Goal: Task Accomplishment & Management: Use online tool/utility

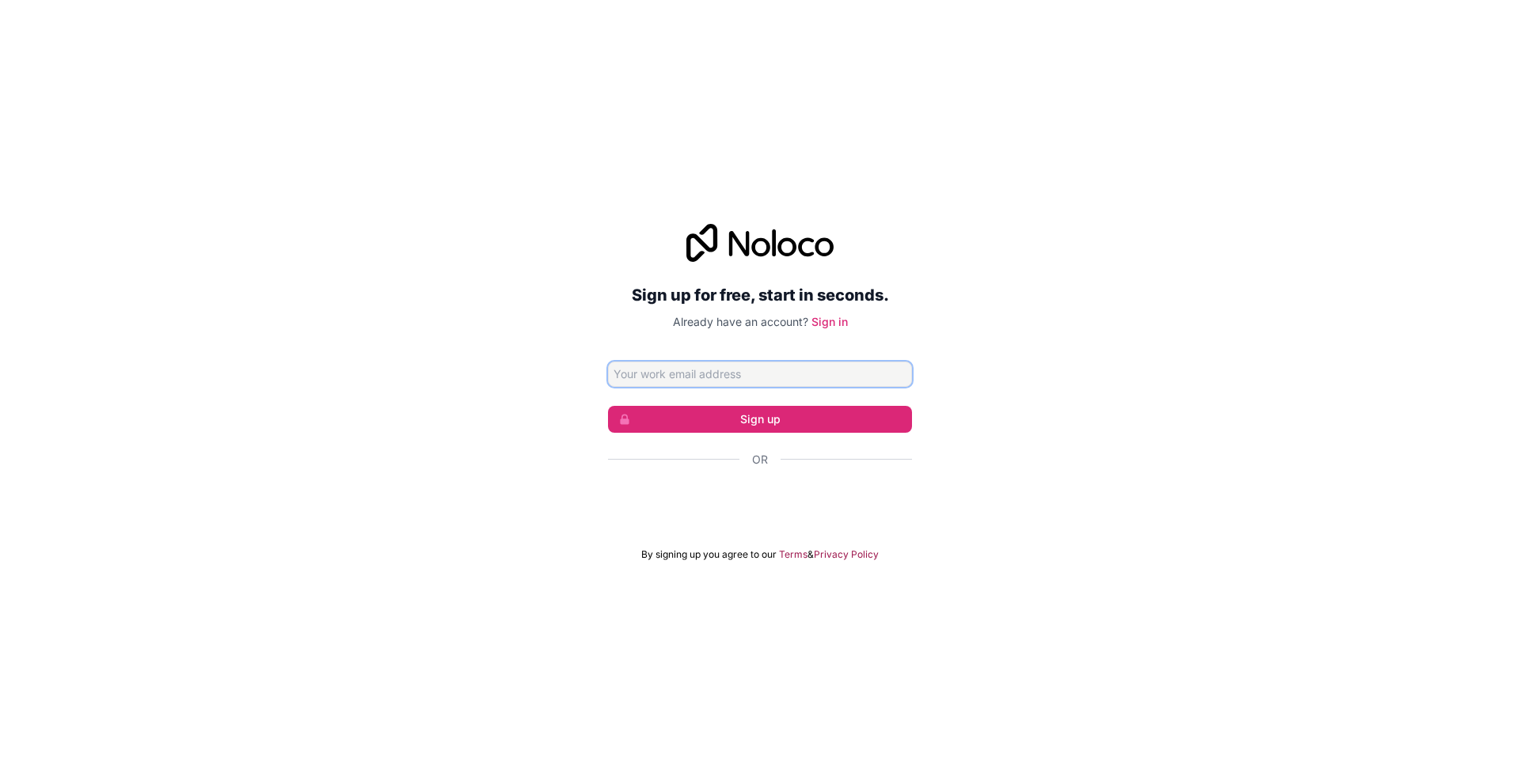
click at [787, 375] on input "Email address" at bounding box center [760, 374] width 304 height 25
paste input "[EMAIL_ADDRESS][DOMAIN_NAME]"
type input "[EMAIL_ADDRESS][DOMAIN_NAME]"
click at [815, 417] on button "Sign up" at bounding box center [760, 419] width 304 height 27
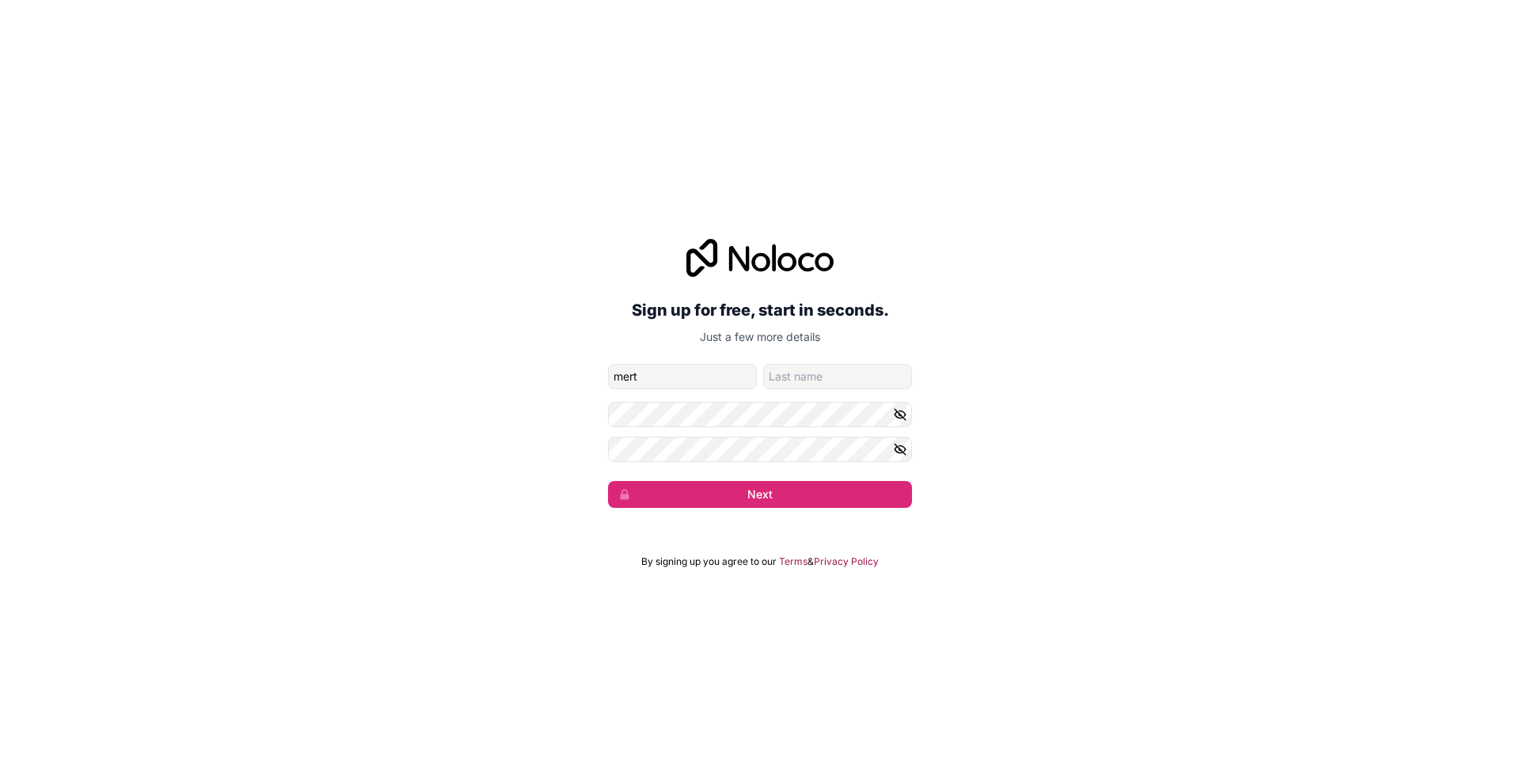
type input "mert"
click at [608, 482] on button "Next" at bounding box center [760, 495] width 304 height 27
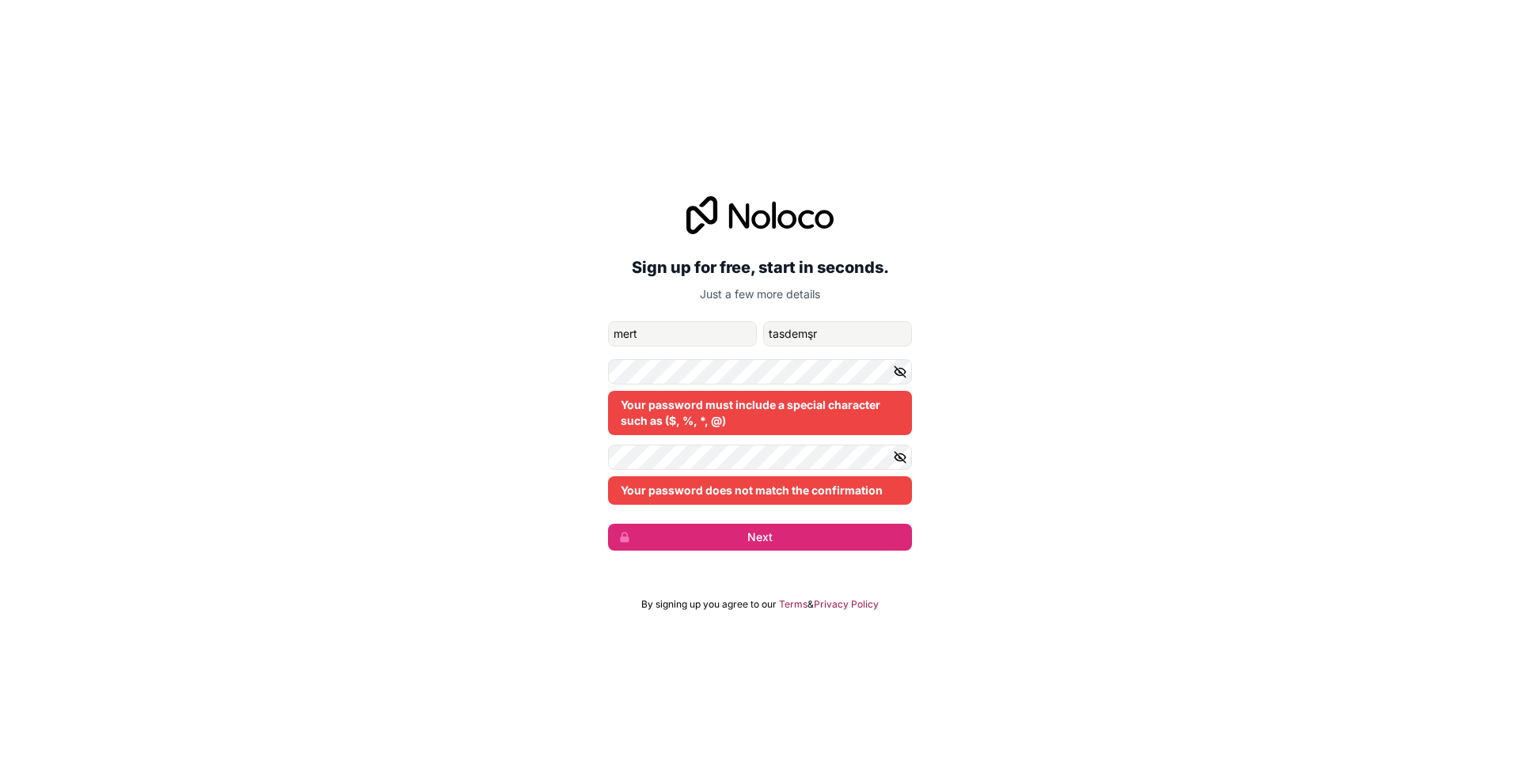
click at [905, 461] on icon "button" at bounding box center [899, 457] width 14 height 14
click at [900, 368] on icon "button" at bounding box center [899, 371] width 11 height 7
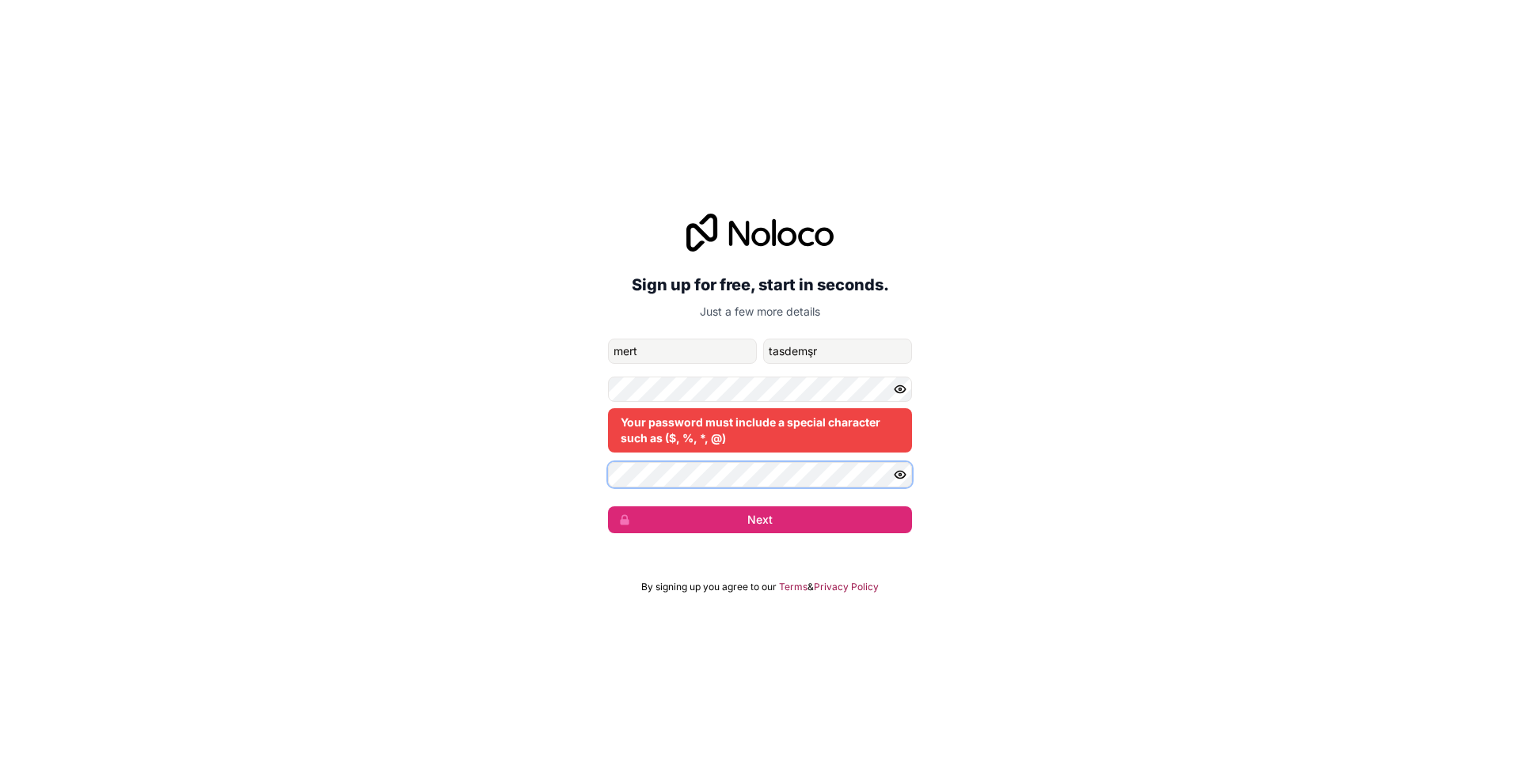
click at [608, 506] on button "Next" at bounding box center [760, 519] width 304 height 27
click at [834, 510] on button "Next" at bounding box center [760, 519] width 304 height 27
click at [816, 351] on input "tasdemşr" at bounding box center [837, 351] width 149 height 25
type input "tasdemir"
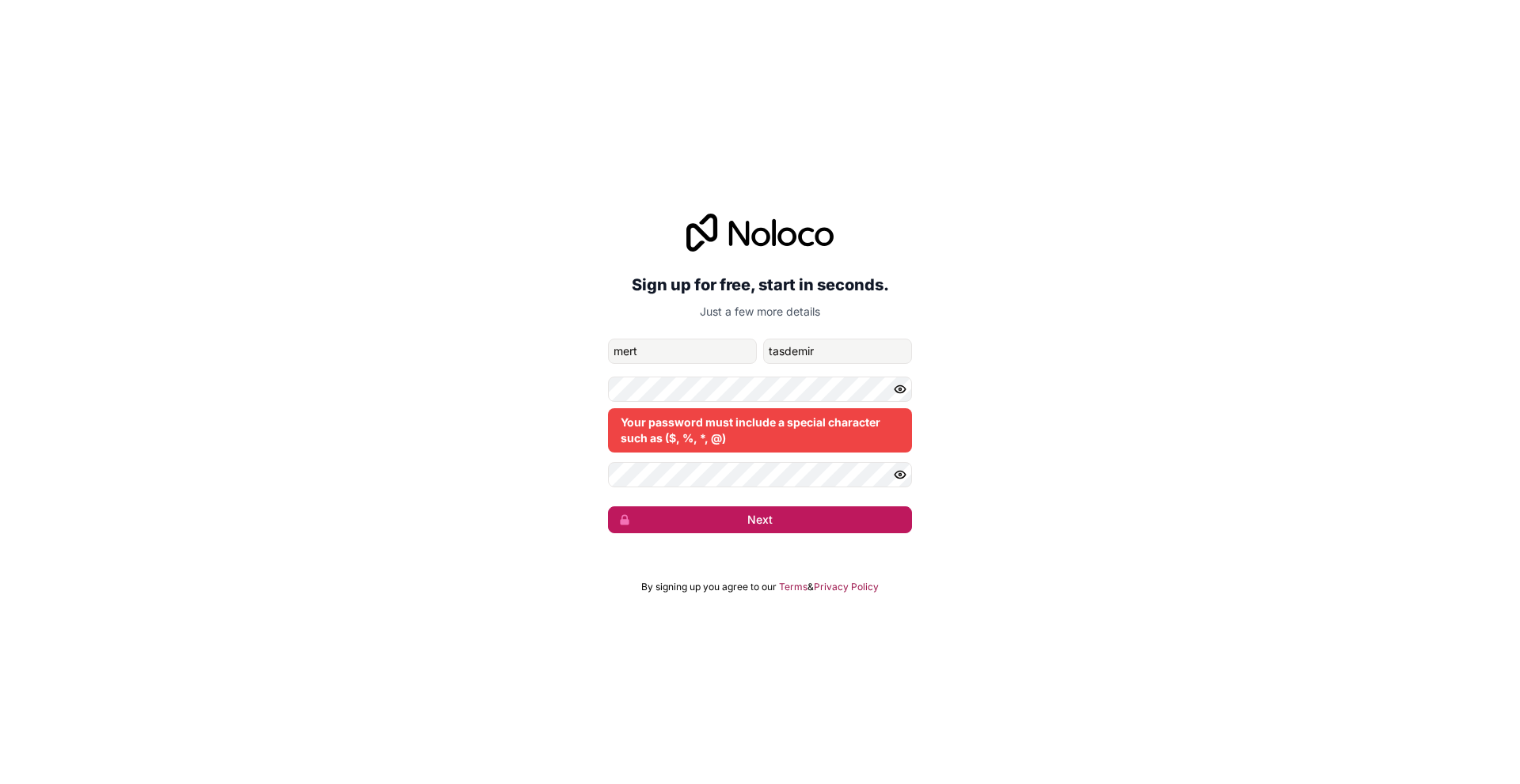
click at [843, 521] on button "Next" at bounding box center [760, 519] width 304 height 27
click at [748, 490] on form "[EMAIL_ADDRESS][DOMAIN_NAME] [PERSON_NAME] Your password must include a special…" at bounding box center [760, 436] width 304 height 195
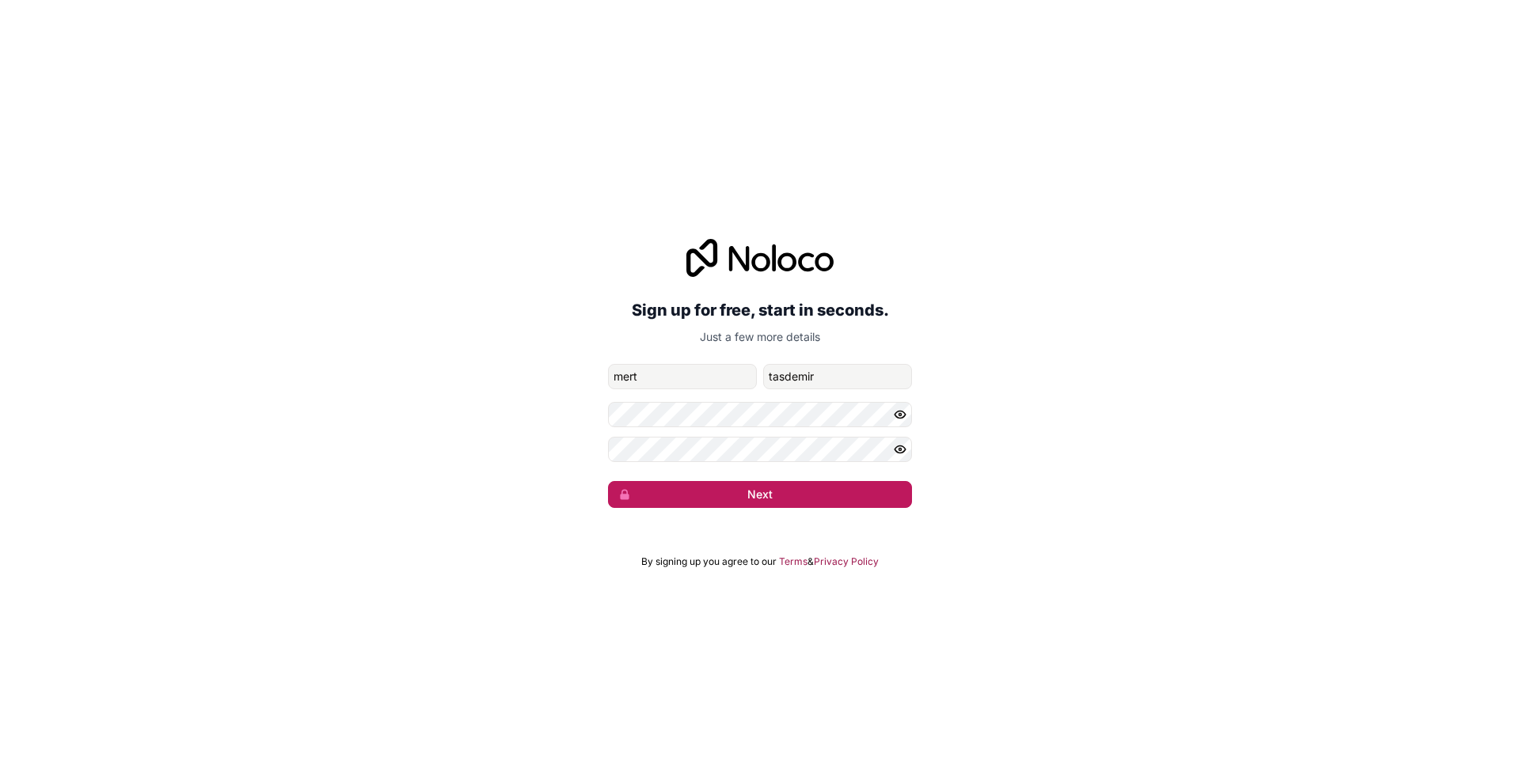
click at [803, 492] on button "Next" at bounding box center [760, 495] width 304 height 27
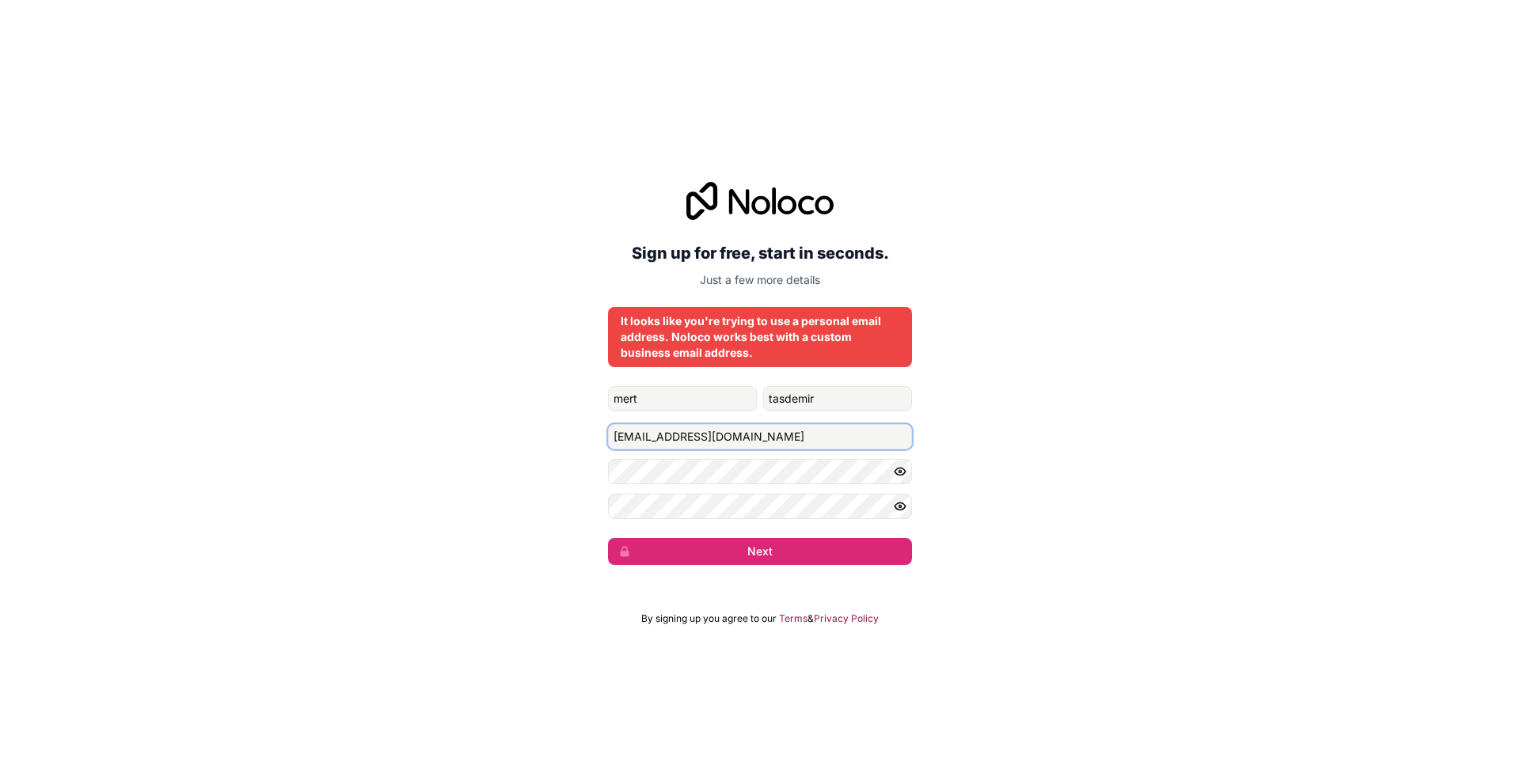
drag, startPoint x: 783, startPoint y: 436, endPoint x: 579, endPoint y: 431, distance: 204.1
click at [579, 431] on div "Sign up for free, start in seconds. Just a few more details It looks like you'r…" at bounding box center [760, 374] width 1520 height 427
click at [778, 444] on input "[EMAIL_ADDRESS][DOMAIN_NAME]" at bounding box center [760, 436] width 304 height 25
paste input "ert169476"
click at [827, 542] on button "Next" at bounding box center [760, 551] width 304 height 27
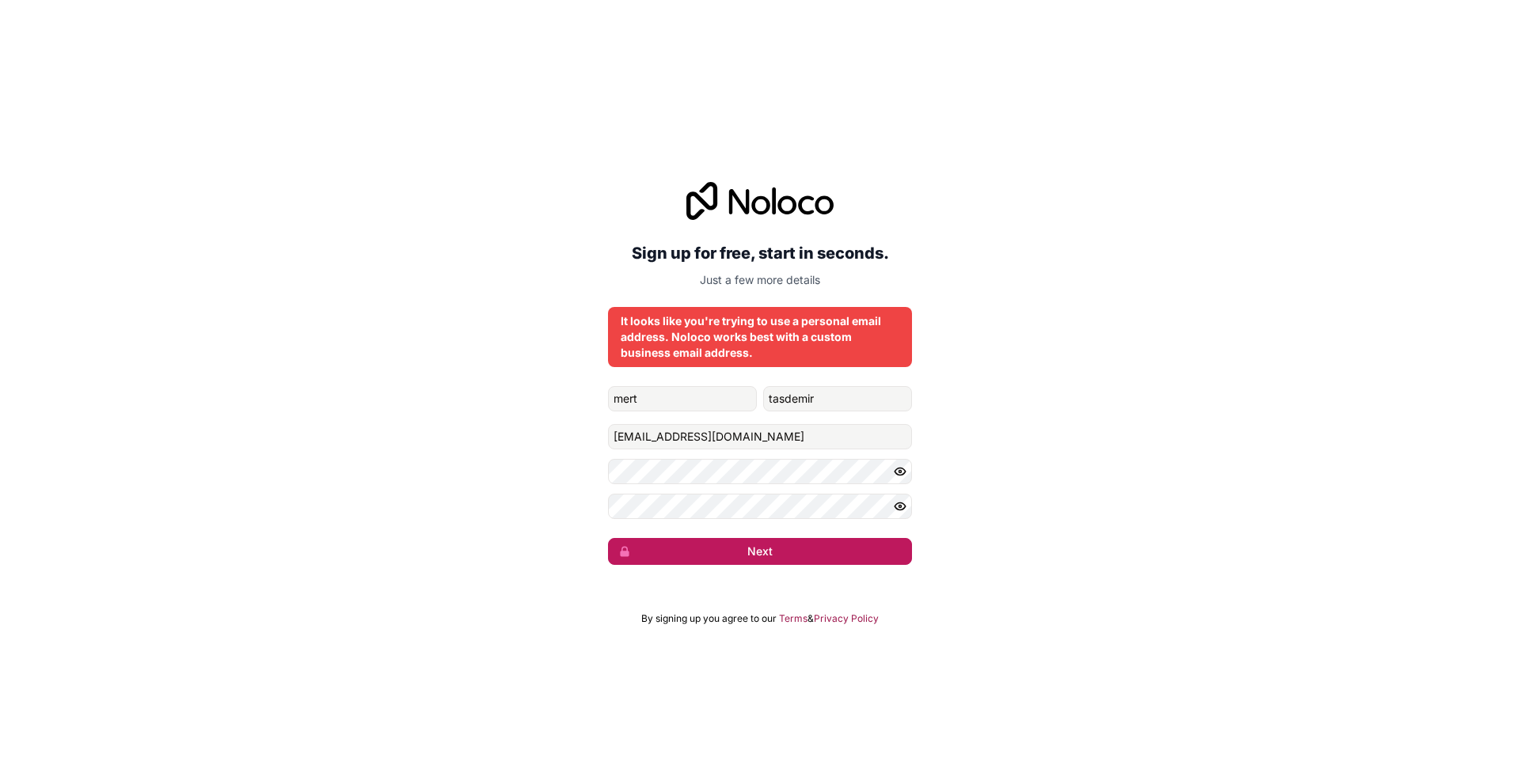
click at [825, 544] on button "Next" at bounding box center [760, 551] width 304 height 27
click at [825, 544] on button "submit" at bounding box center [760, 551] width 304 height 27
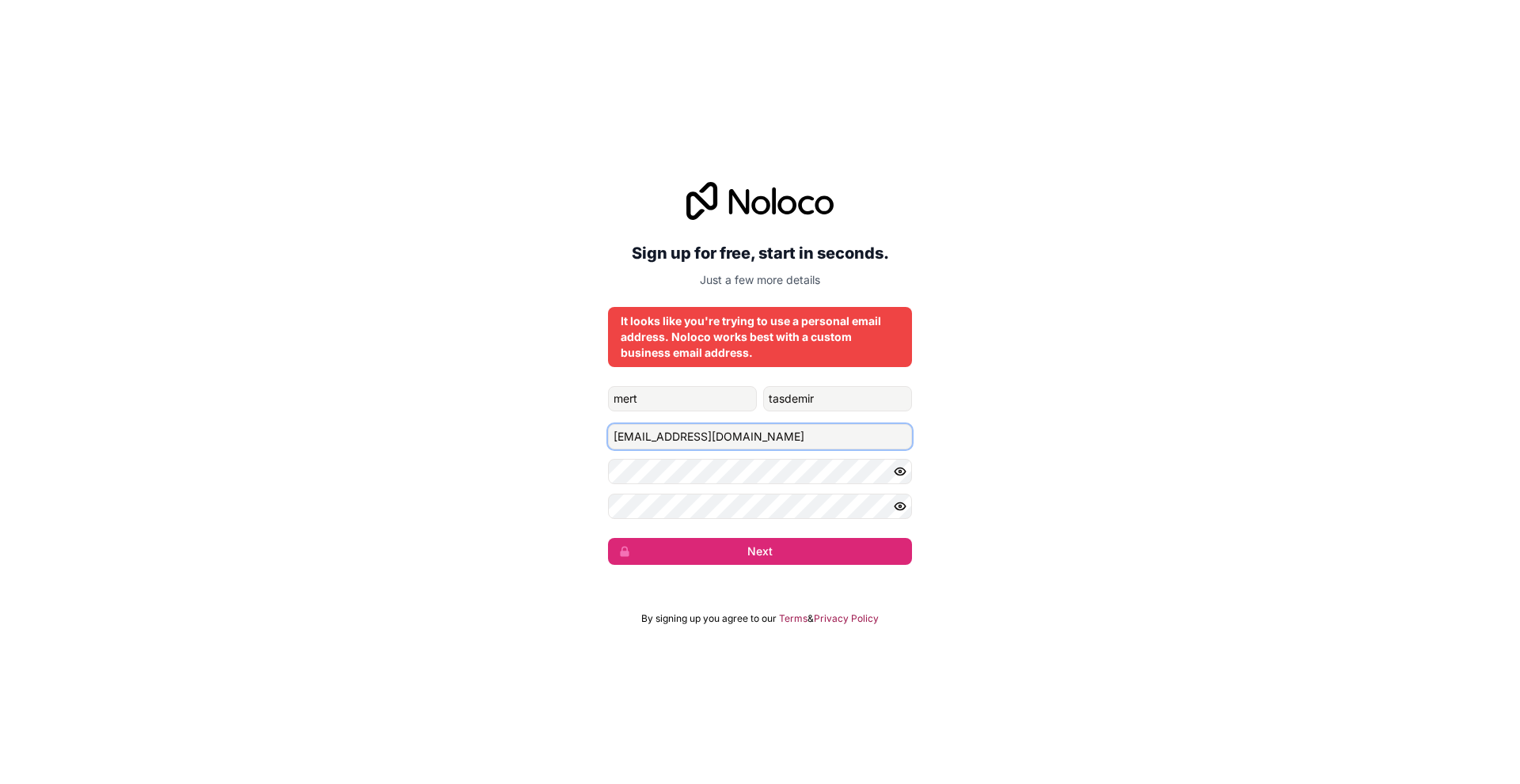
drag, startPoint x: 778, startPoint y: 441, endPoint x: 685, endPoint y: 432, distance: 93.4
click at [685, 432] on input "[EMAIL_ADDRESS][DOMAIN_NAME]" at bounding box center [760, 436] width 304 height 25
type input "[EMAIL_ADDRESS][DOMAIN_NAME]"
click at [818, 553] on button "Next" at bounding box center [760, 551] width 304 height 27
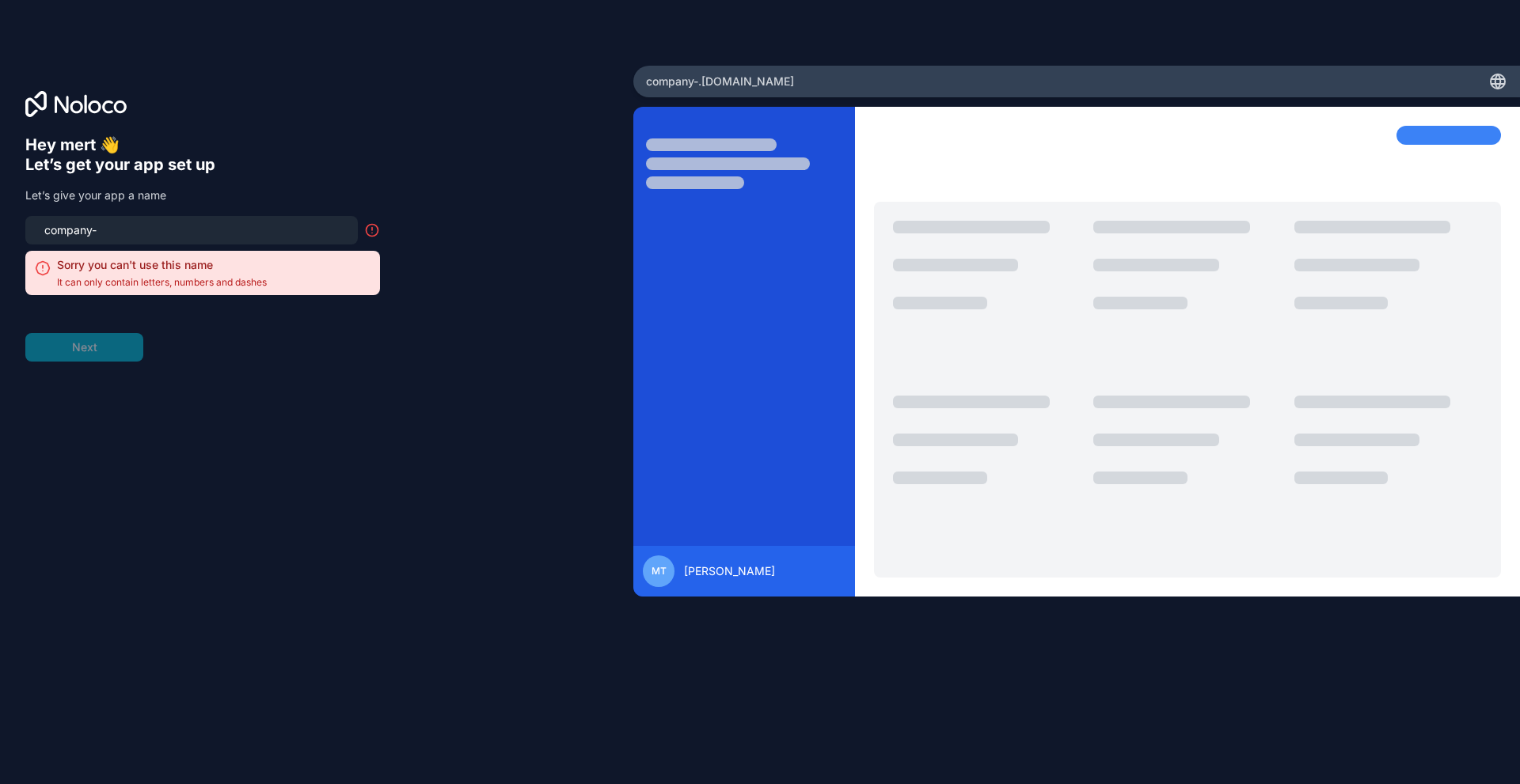
type input "company"
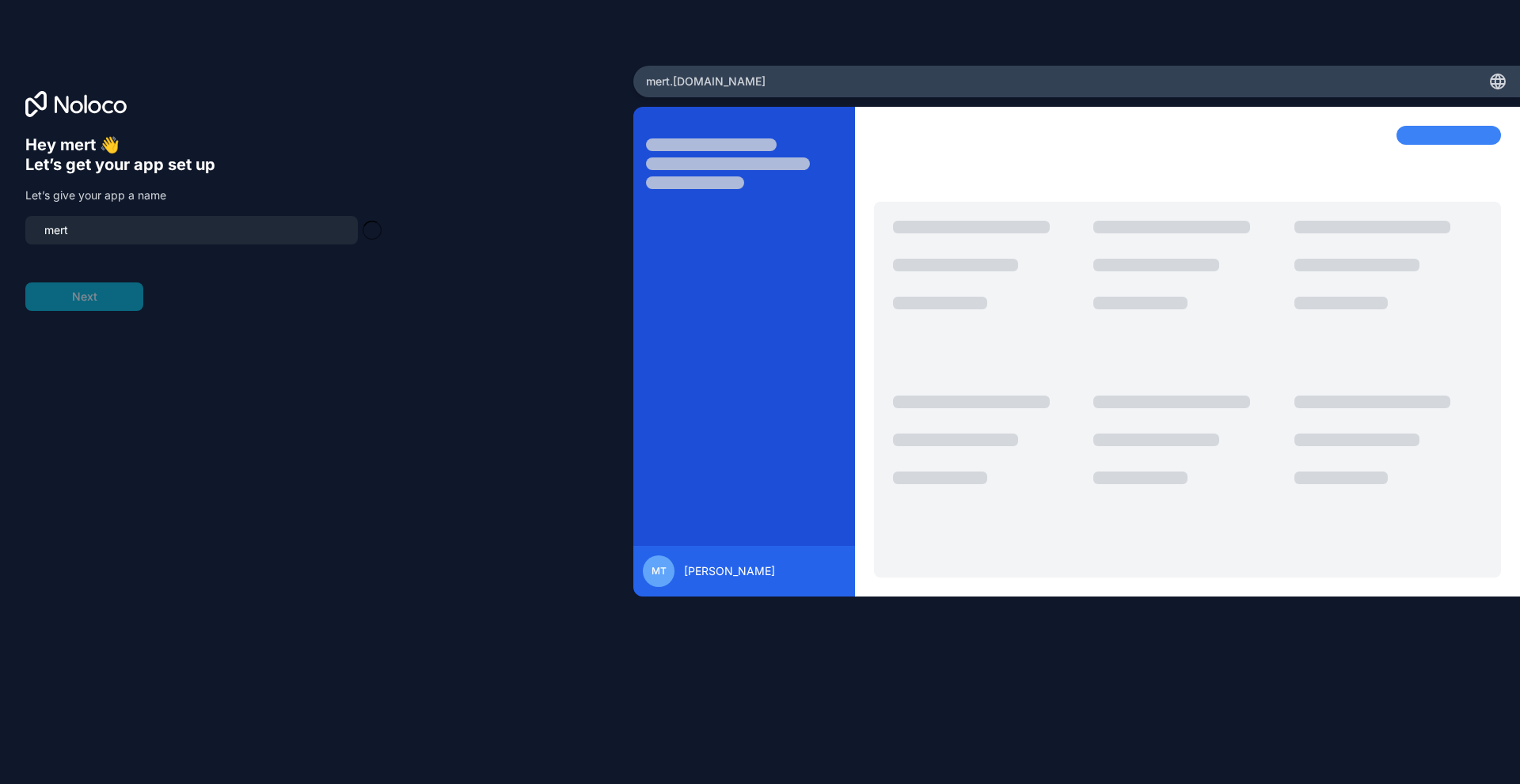
type input "mert"
drag, startPoint x: 159, startPoint y: 251, endPoint x: 159, endPoint y: 275, distance: 24.0
click at [159, 267] on form "mert Next" at bounding box center [202, 264] width 354 height 95
click at [136, 304] on button "Next" at bounding box center [84, 297] width 118 height 29
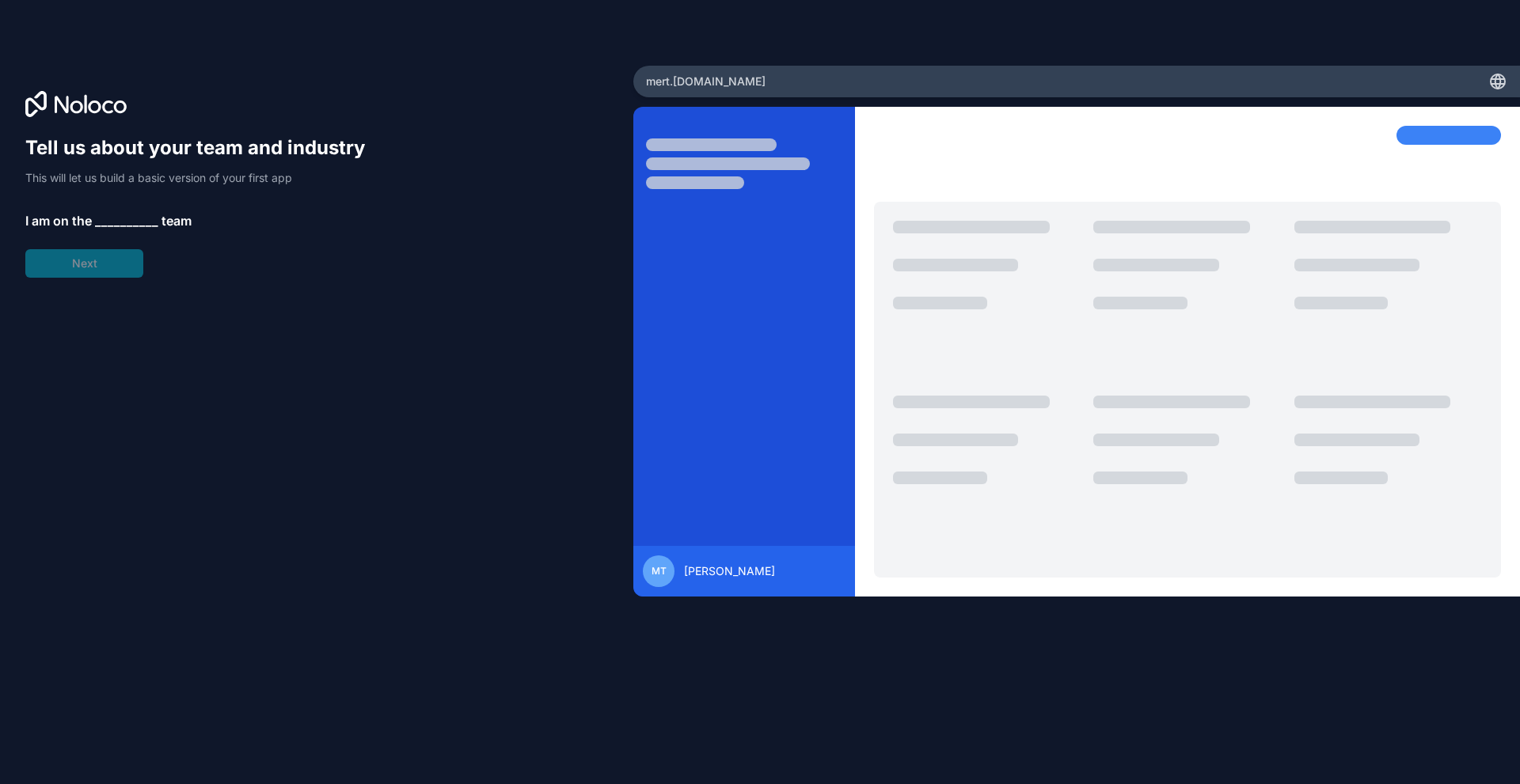
click at [122, 217] on span "__________" at bounding box center [127, 220] width 63 height 19
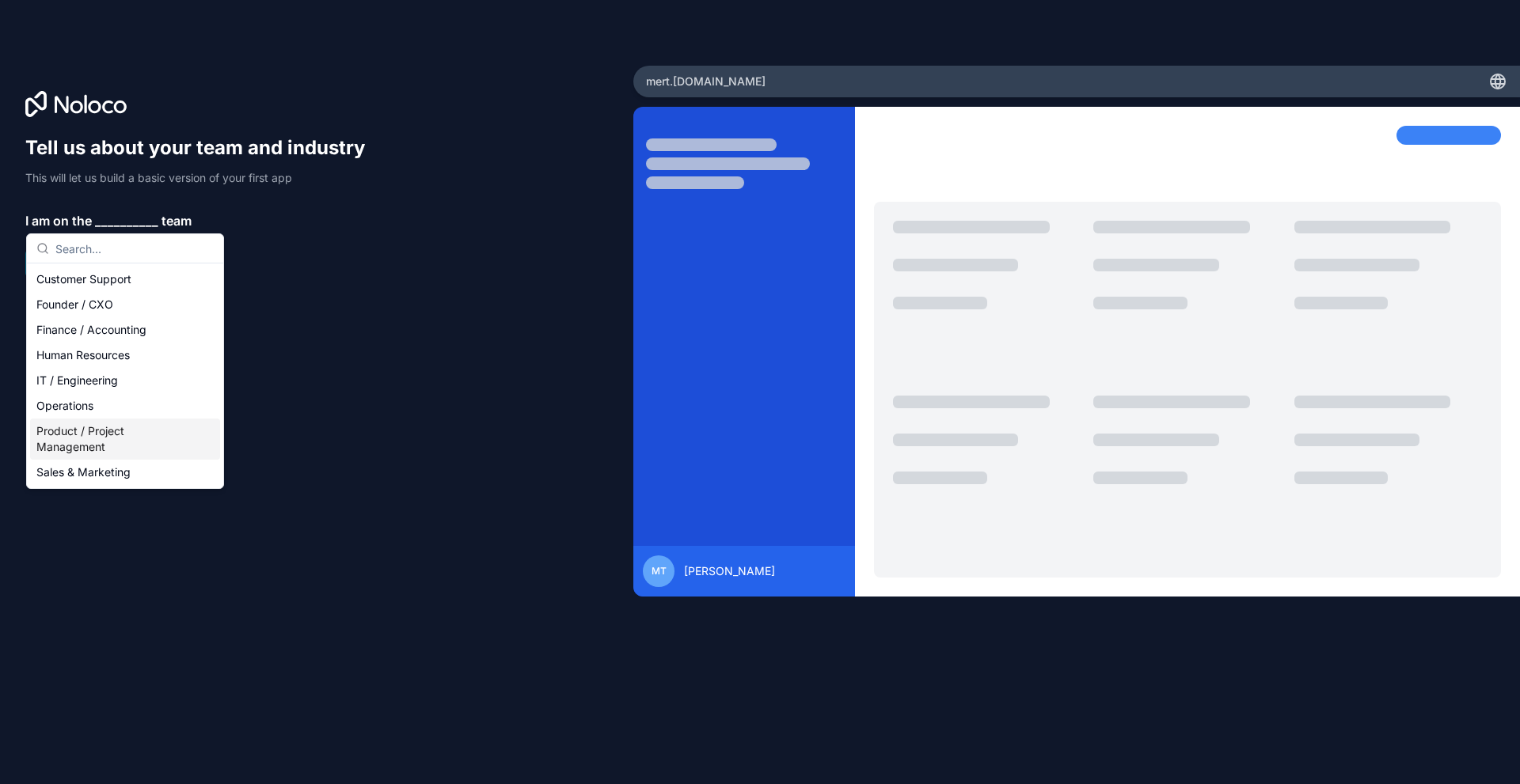
click at [95, 440] on div "Product / Project Management" at bounding box center [125, 439] width 190 height 41
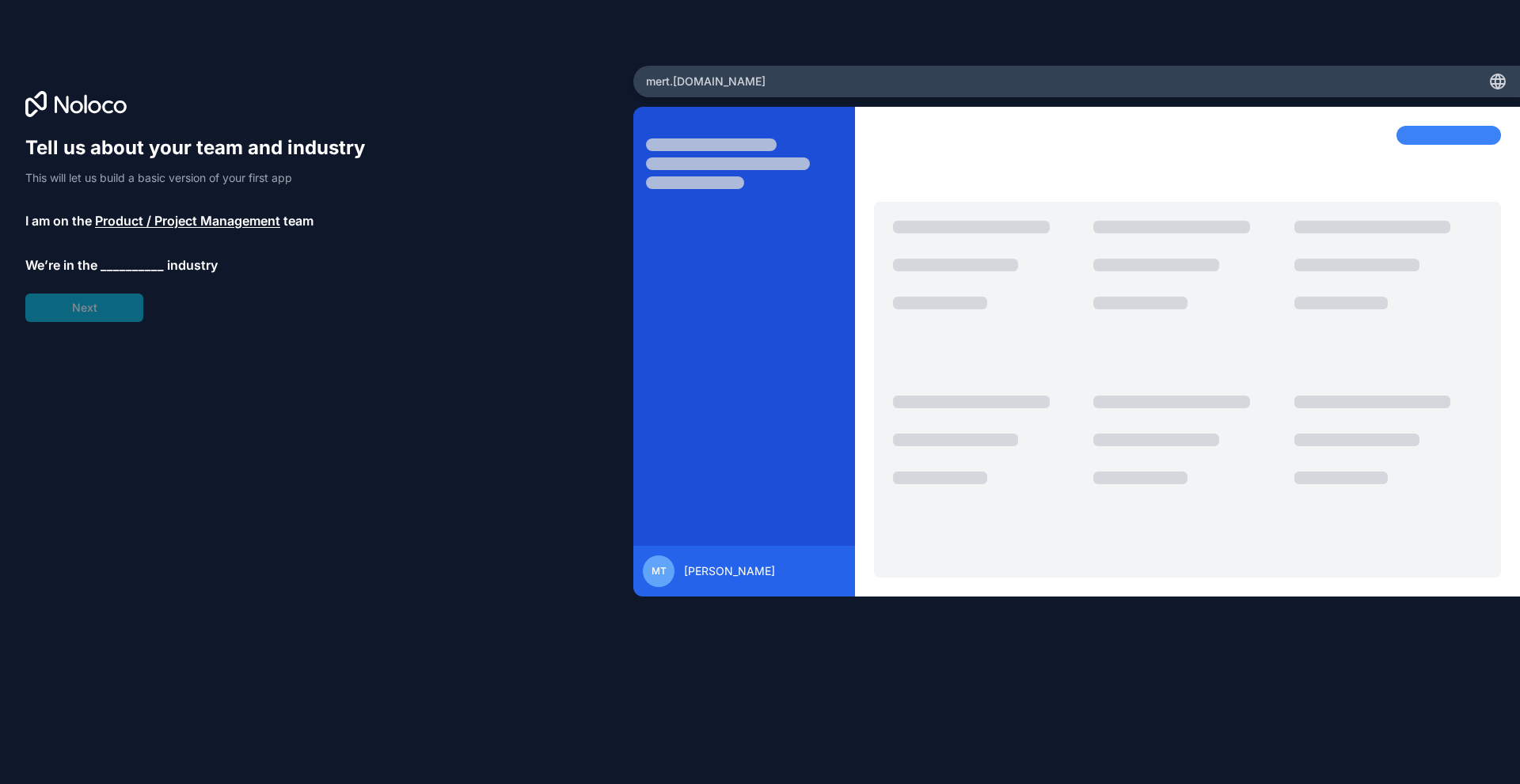
click at [121, 270] on span "__________" at bounding box center [132, 265] width 63 height 19
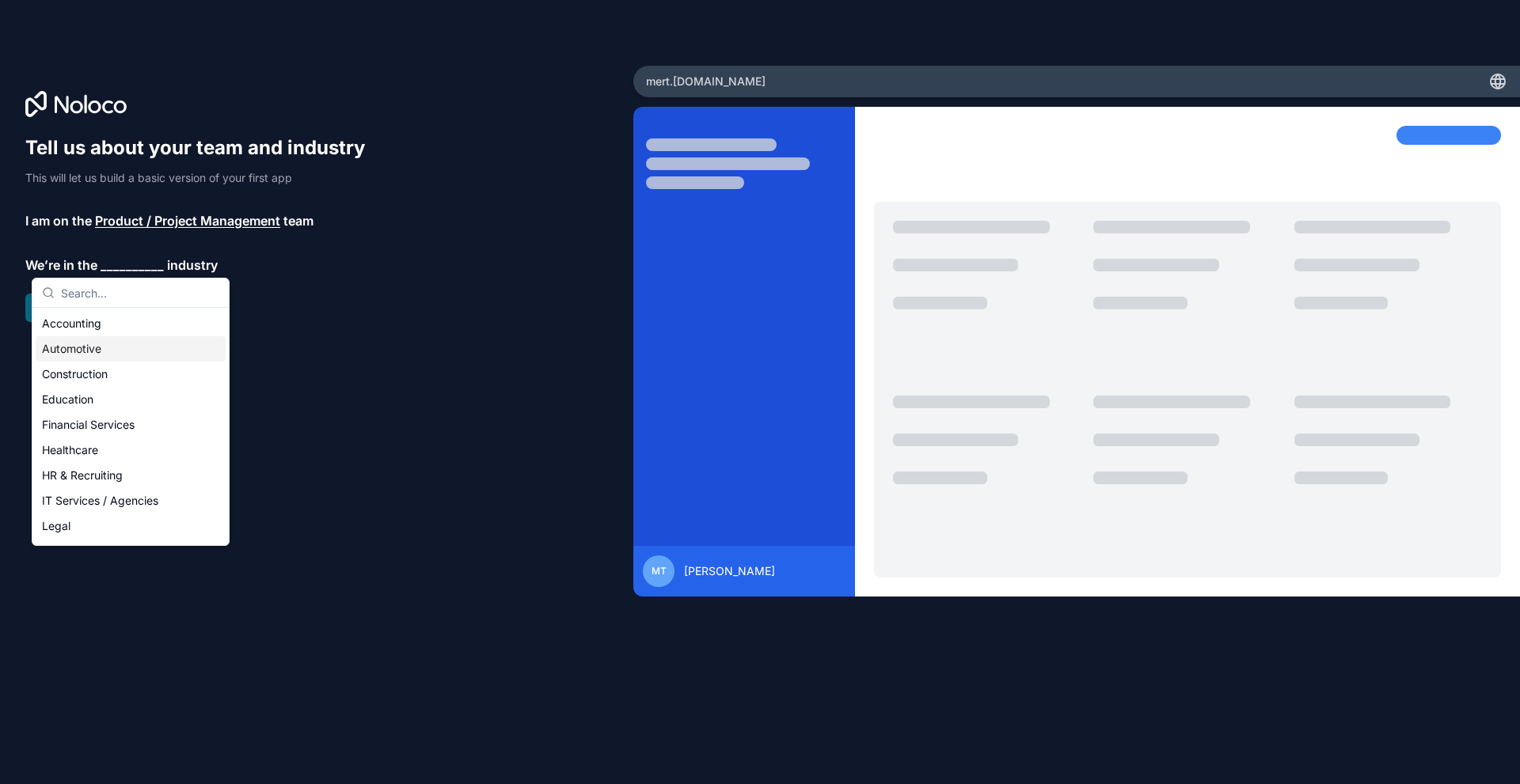
scroll to position [316, 0]
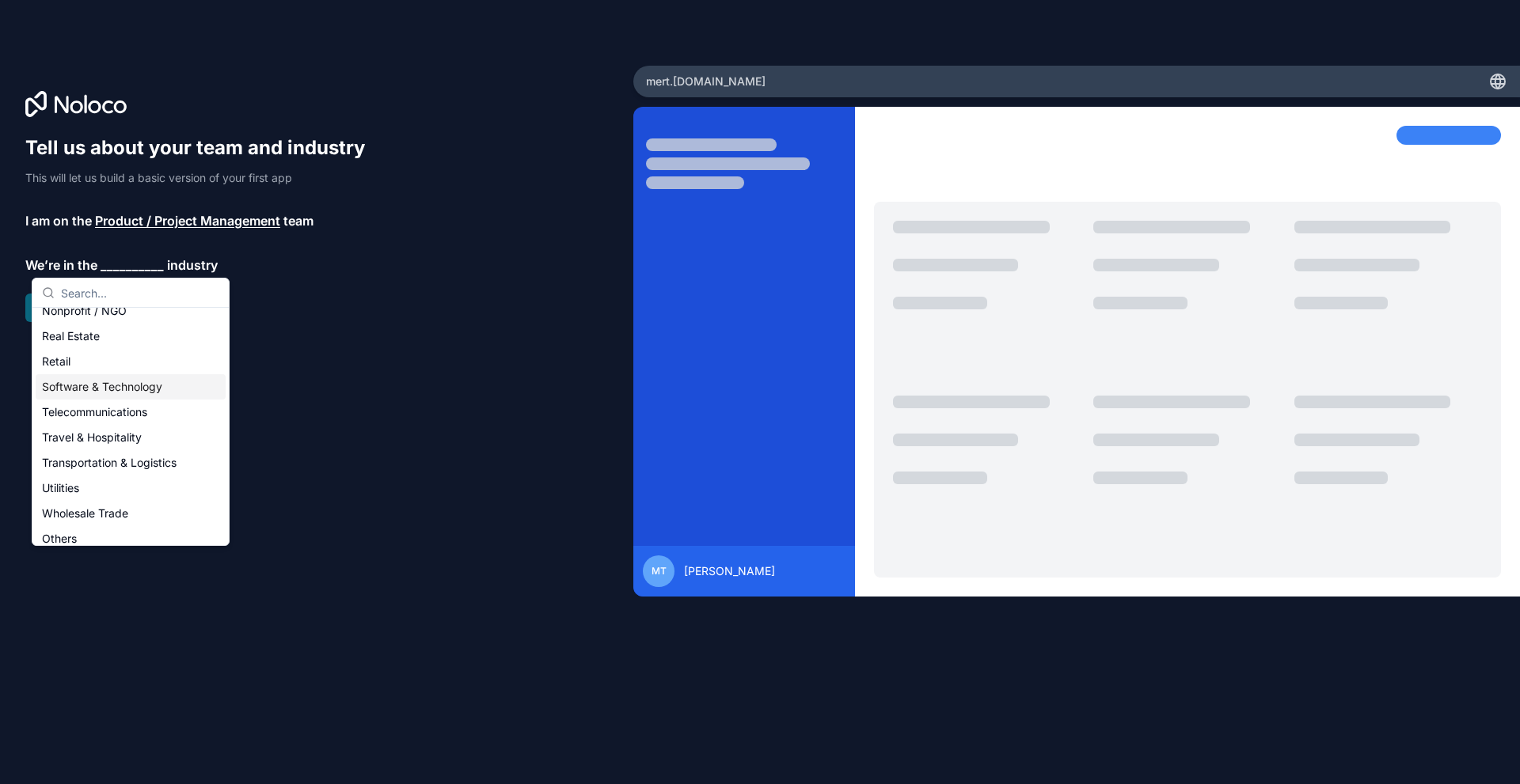
click at [118, 384] on div "Software & Technology" at bounding box center [130, 386] width 190 height 25
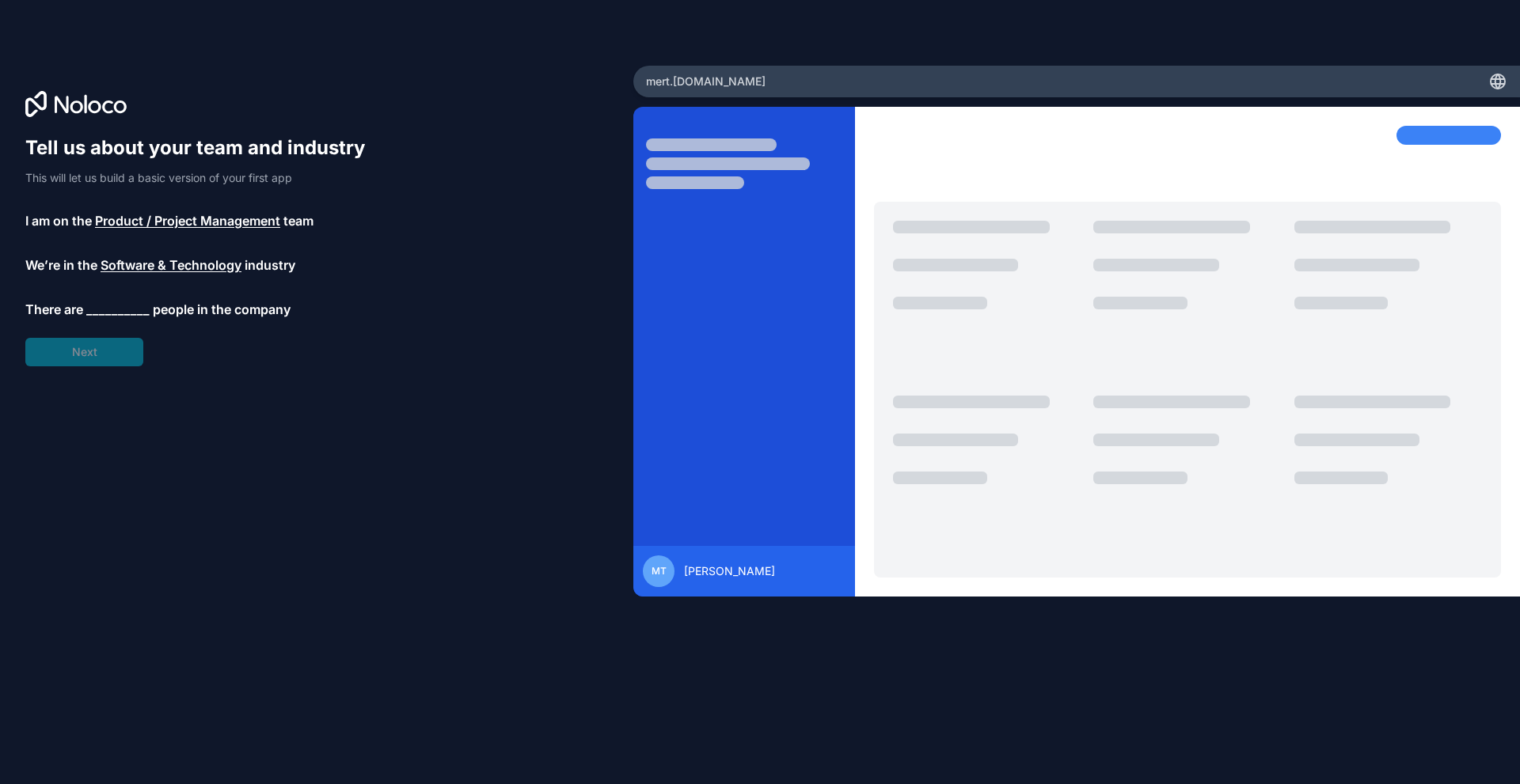
click at [104, 313] on span "__________" at bounding box center [118, 309] width 63 height 19
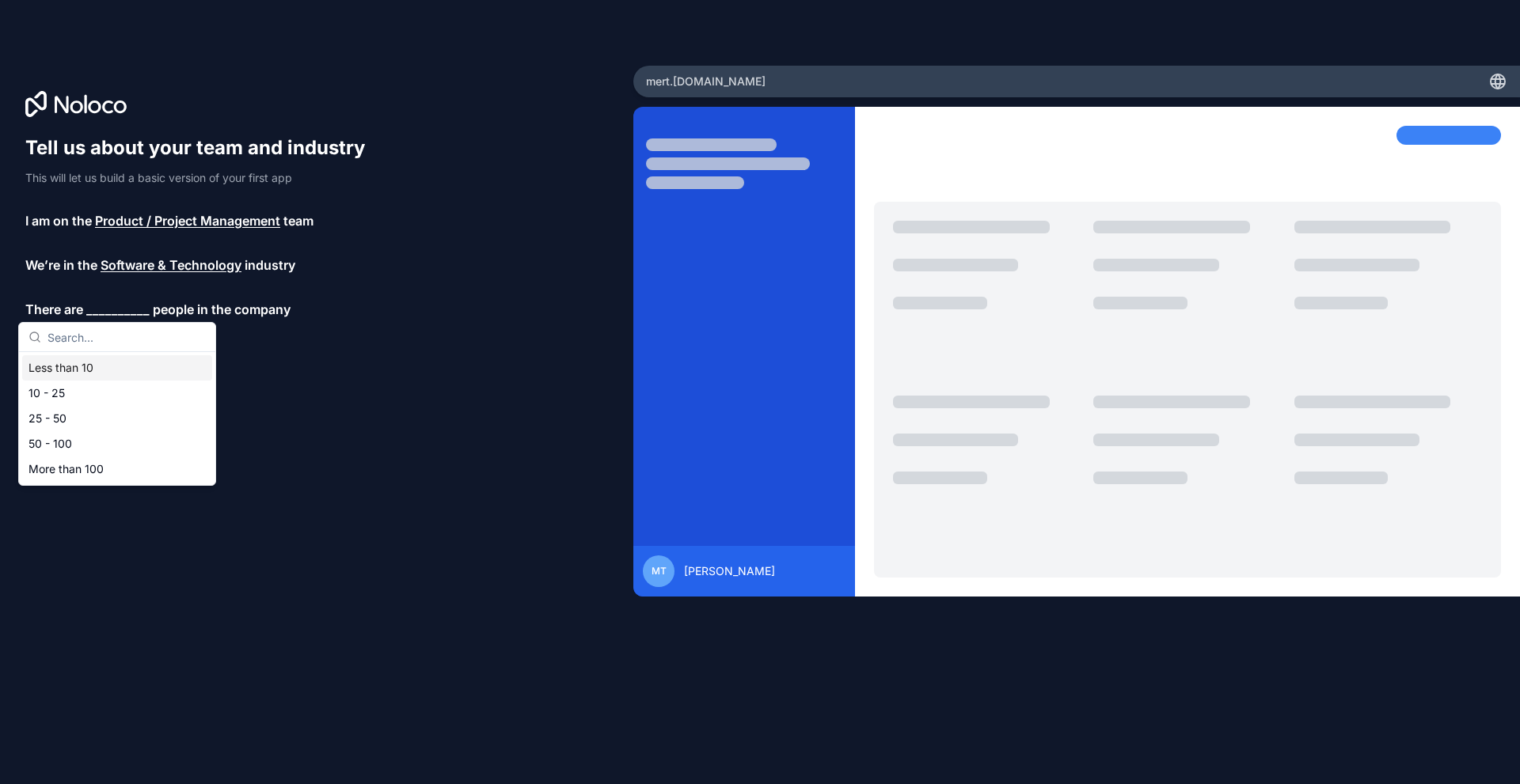
click at [74, 367] on div "Less than 10" at bounding box center [117, 367] width 190 height 25
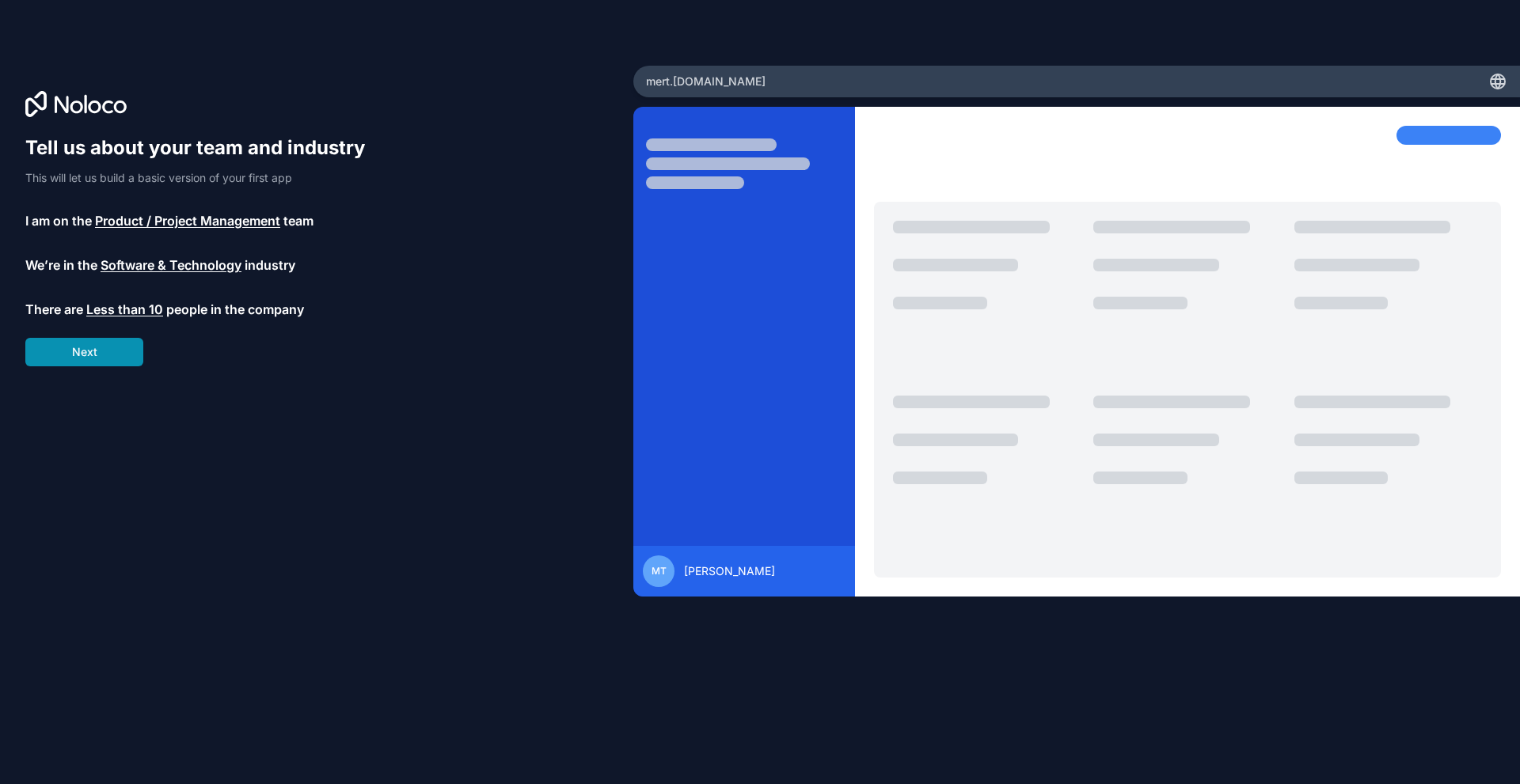
click at [96, 357] on button "Next" at bounding box center [84, 352] width 118 height 29
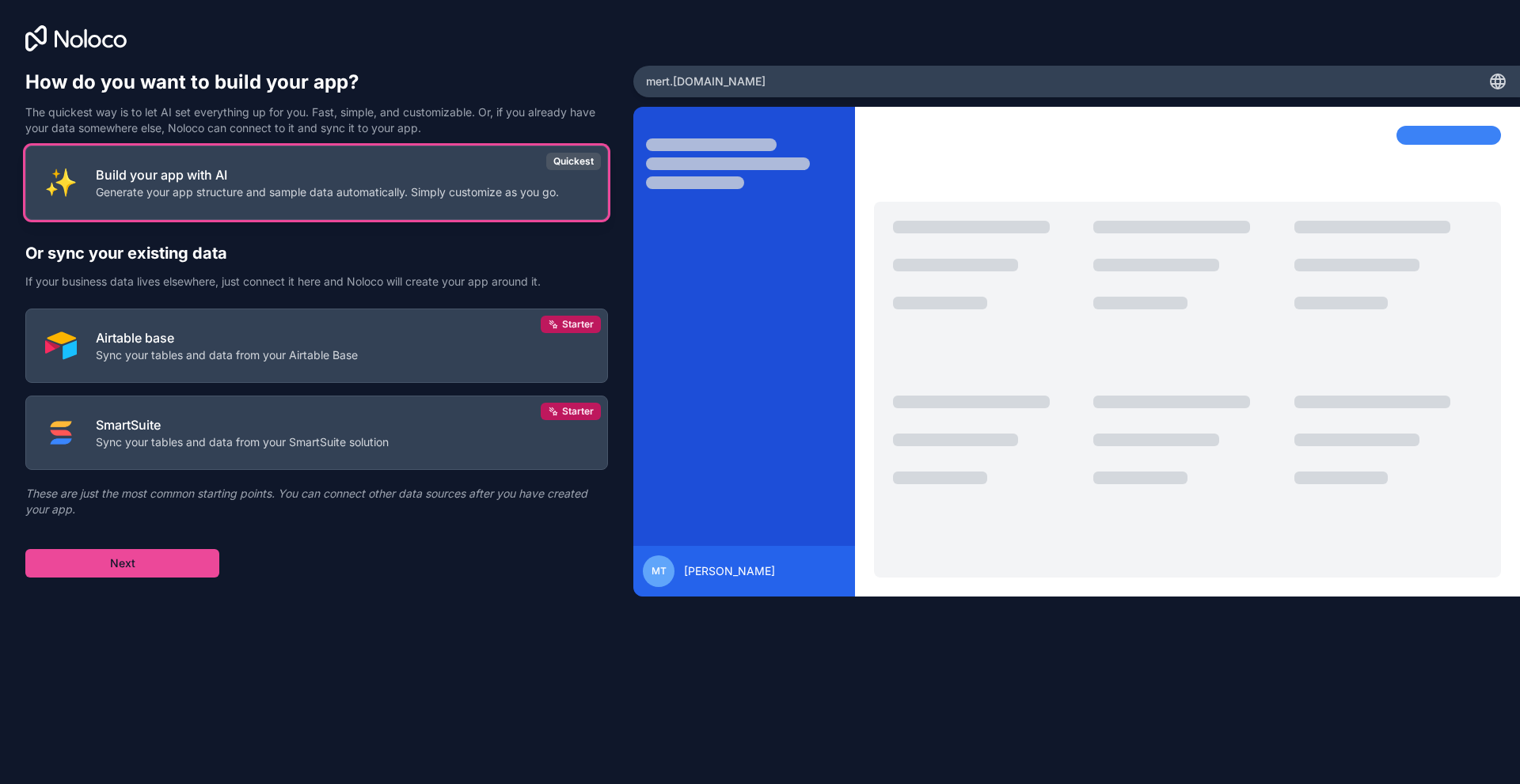
click at [338, 164] on button "Build your app with AI Generate your app structure and sample data automaticall…" at bounding box center [316, 182] width 583 height 75
click at [187, 556] on button "Next" at bounding box center [122, 563] width 194 height 29
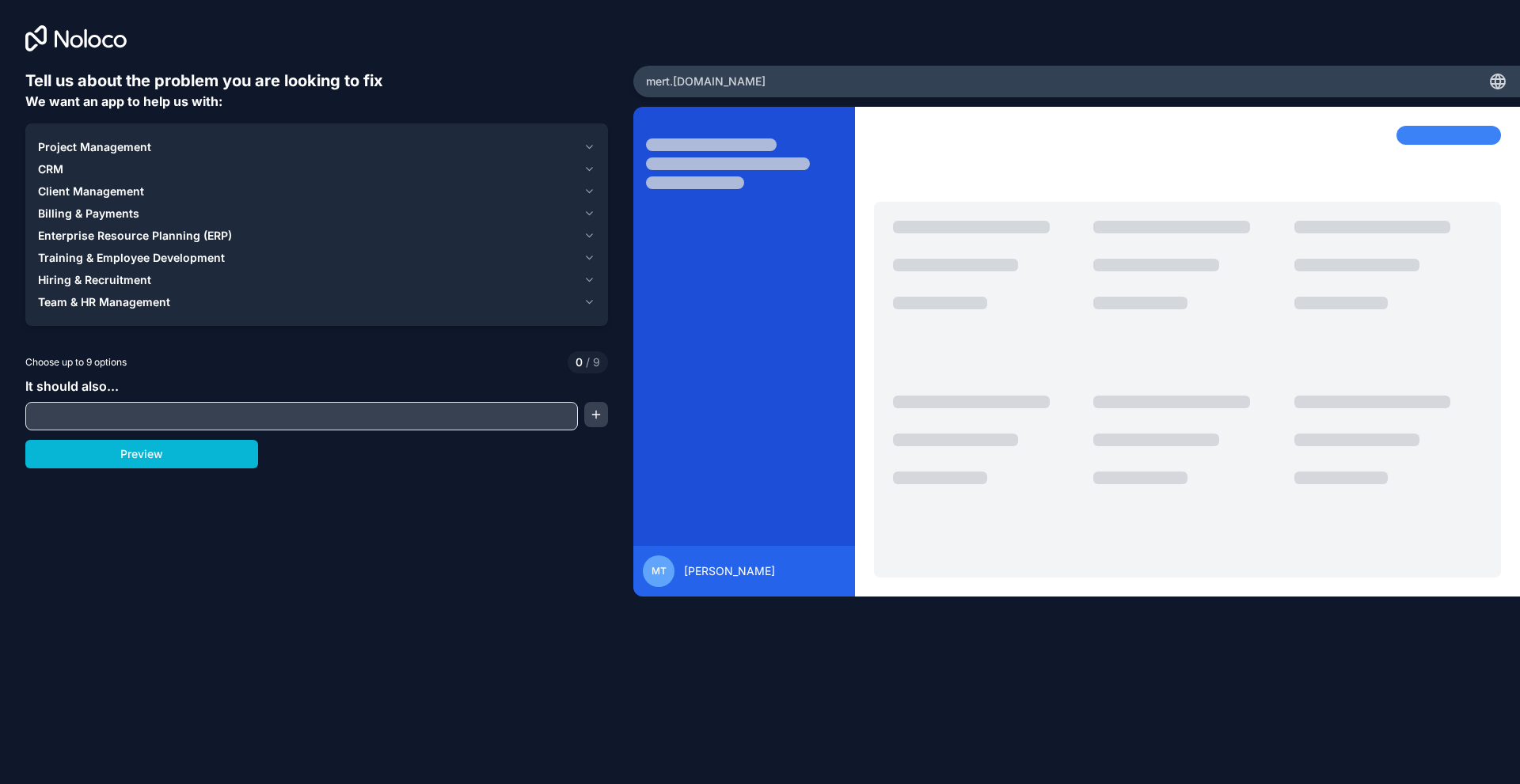
click at [178, 408] on input "text" at bounding box center [302, 416] width 545 height 22
click at [216, 460] on button "Preview" at bounding box center [141, 454] width 233 height 29
click at [65, 139] on span "Project Management" at bounding box center [95, 146] width 113 height 16
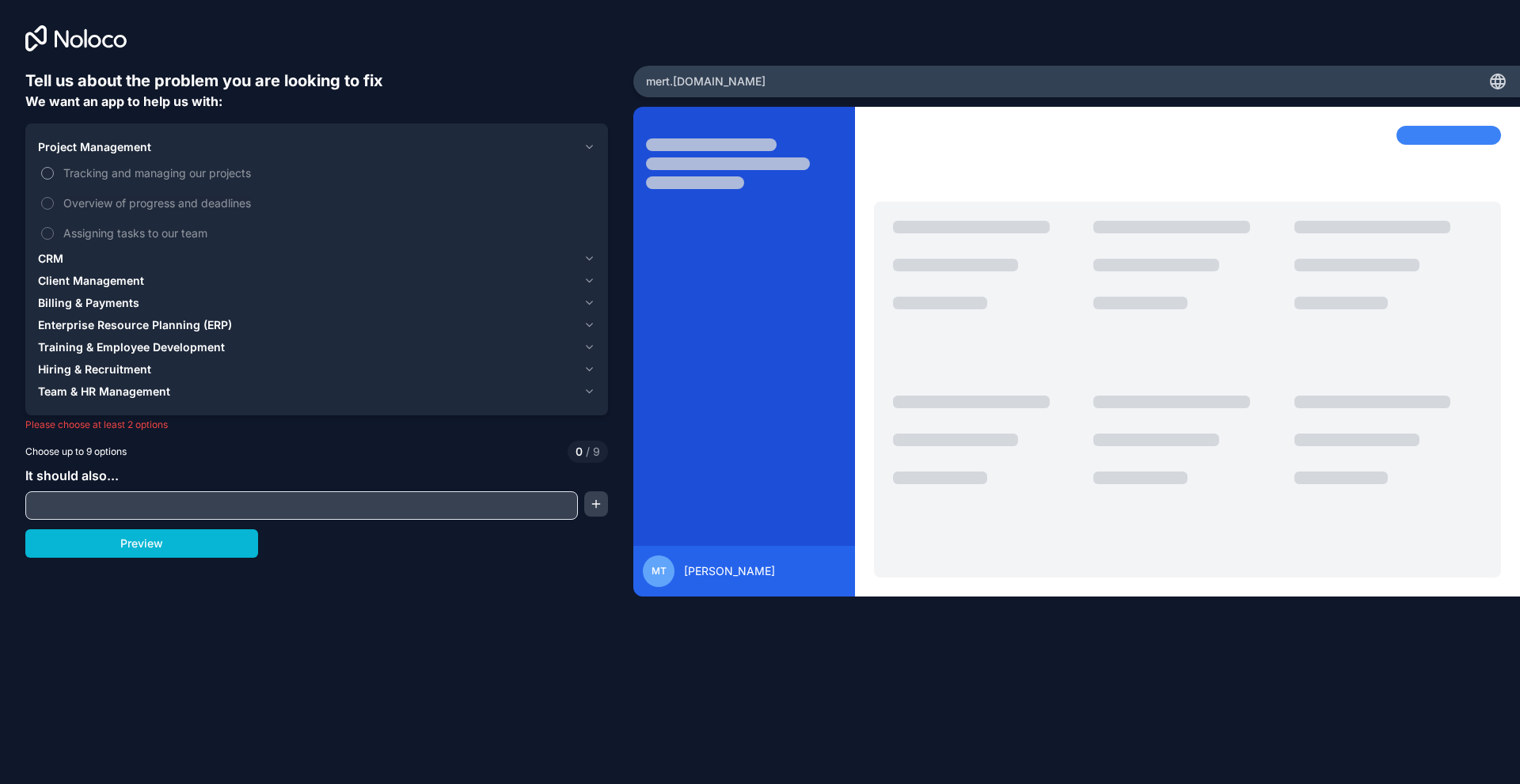
click at [49, 179] on button "Tracking and managing our projects" at bounding box center [47, 173] width 12 height 12
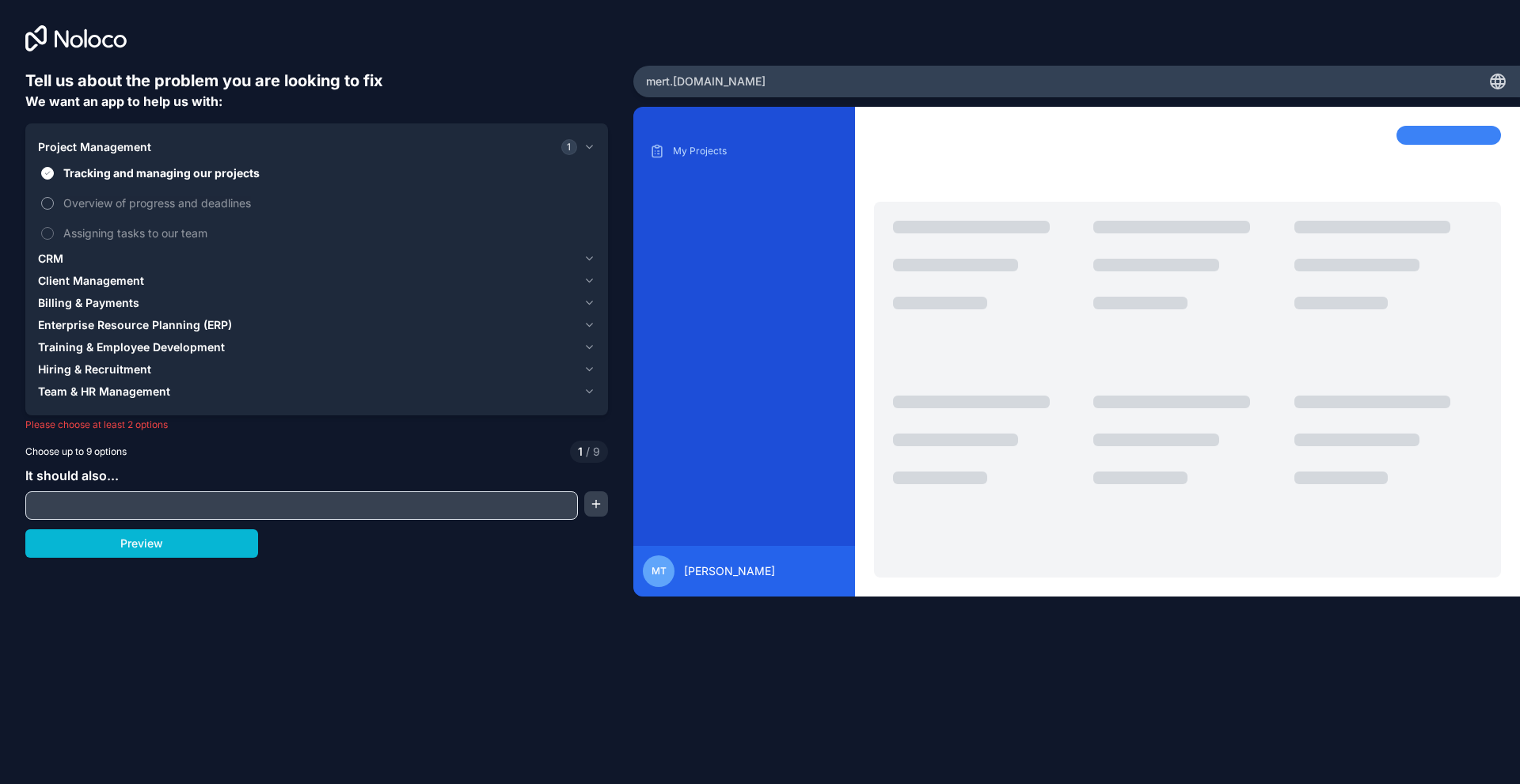
click at [48, 205] on button "Overview of progress and deadlines" at bounding box center [47, 203] width 12 height 12
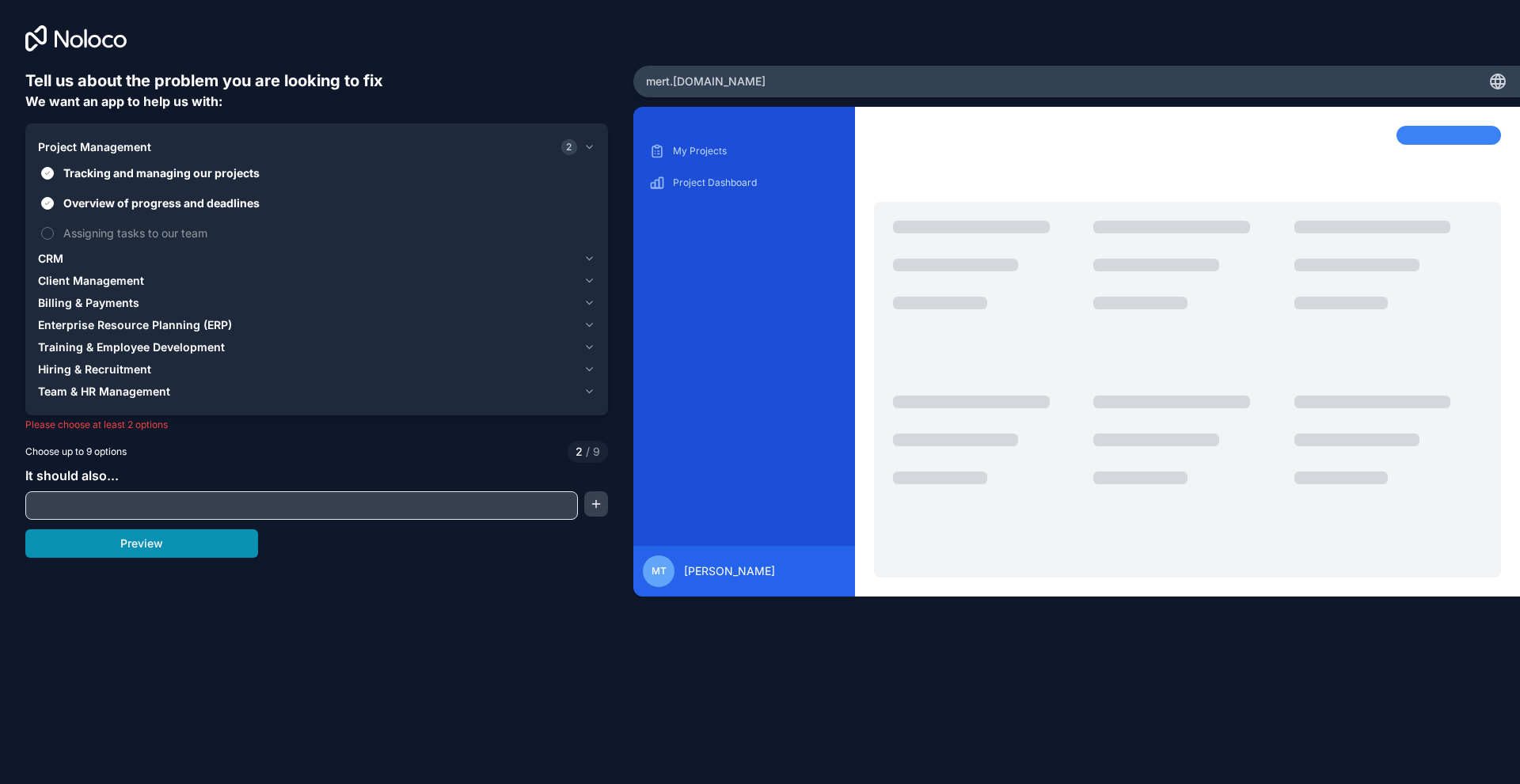
click at [173, 546] on button "Preview" at bounding box center [141, 543] width 233 height 29
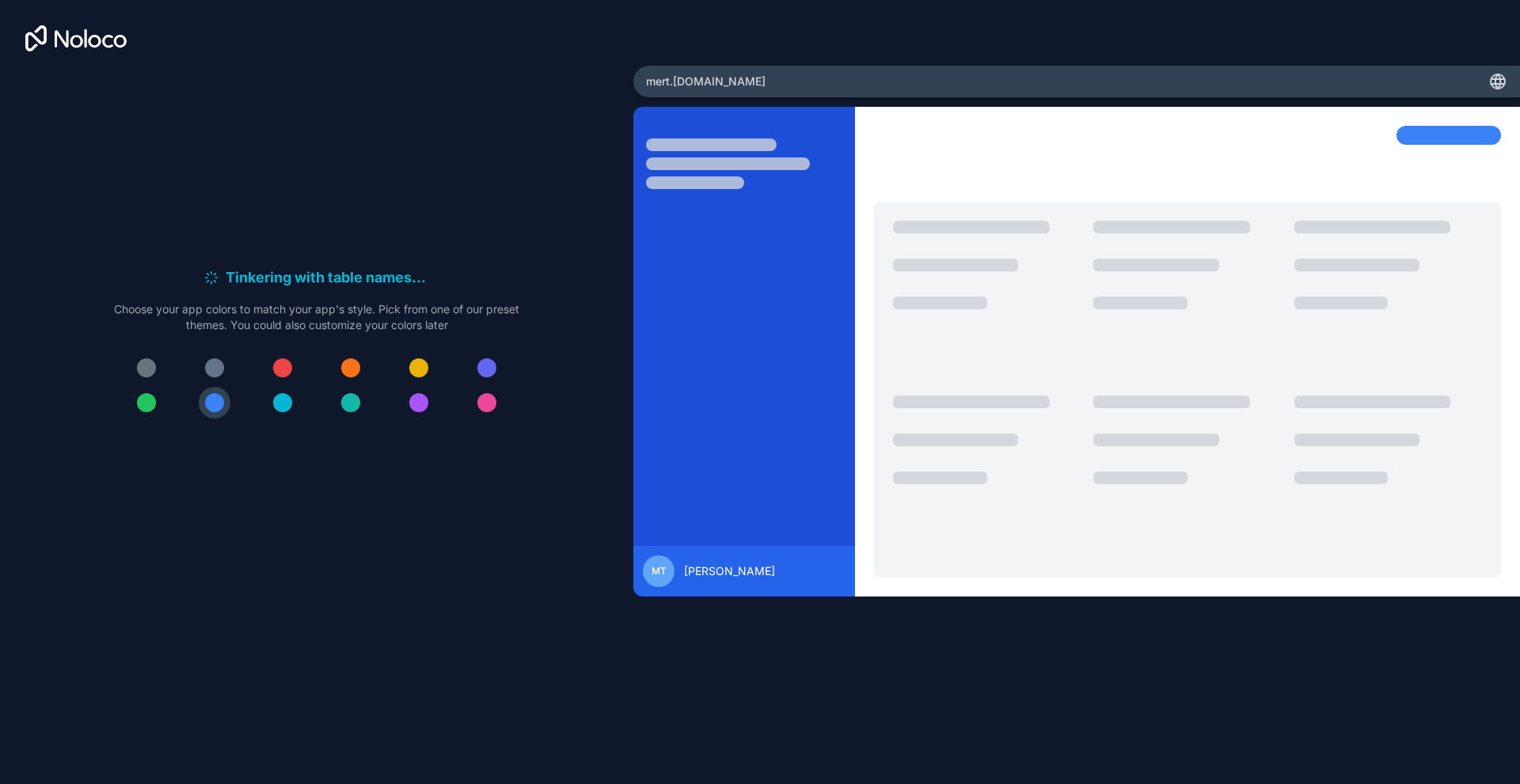
click at [290, 375] on button at bounding box center [283, 368] width 32 height 32
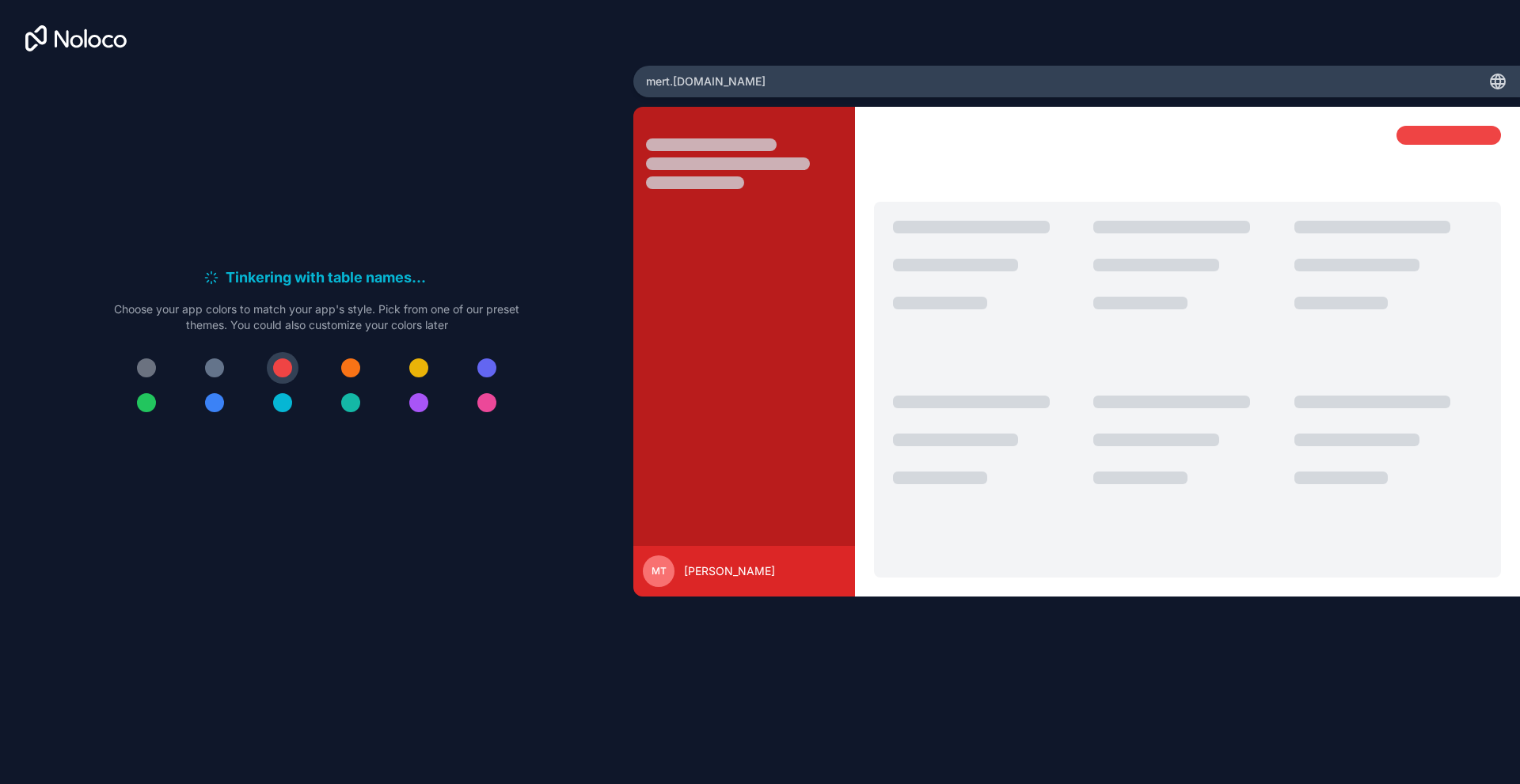
click at [456, 496] on div "Tinkering with table names . . . Meanwhile, let's personalize it! Choose your a…" at bounding box center [316, 349] width 583 height 559
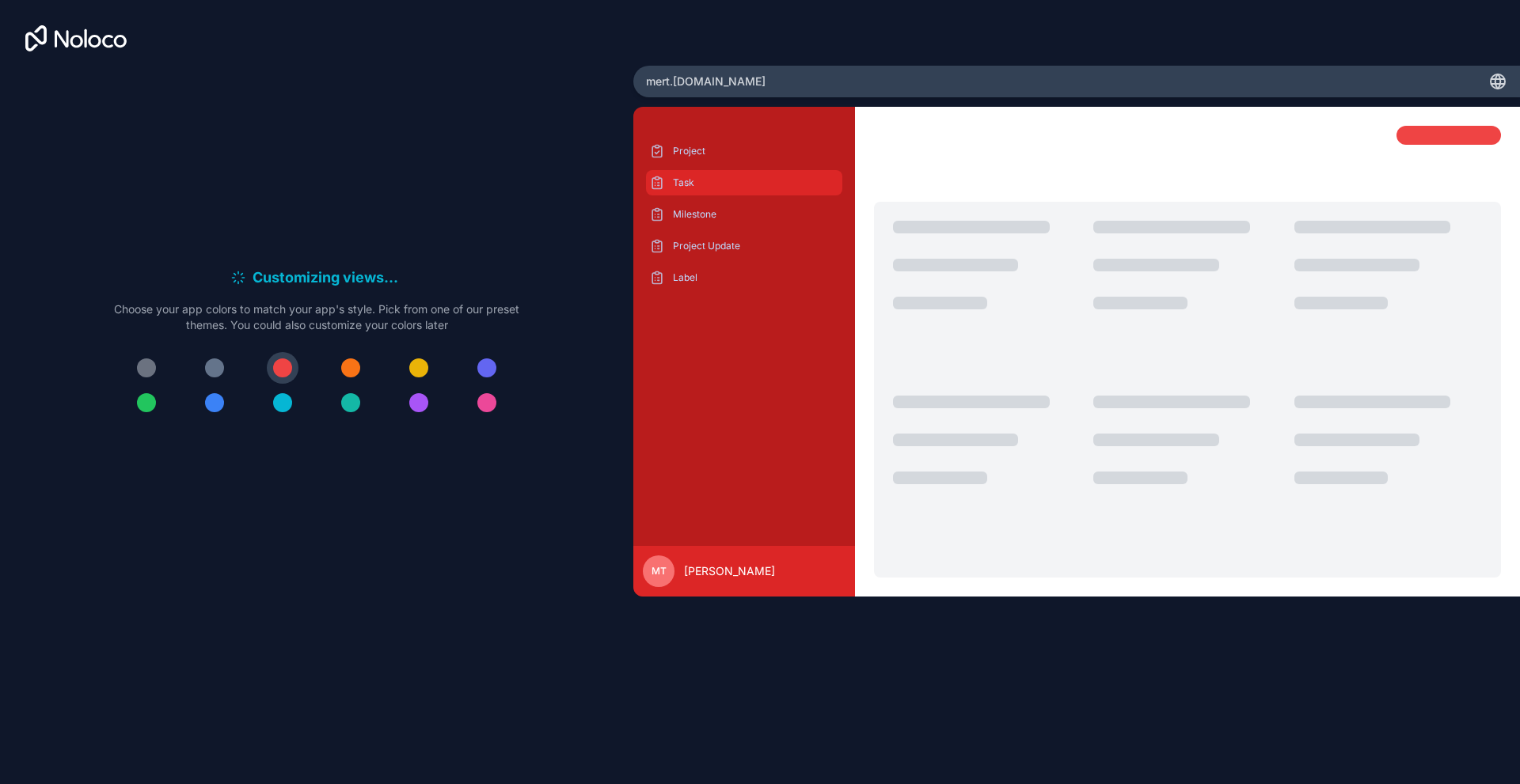
click at [714, 183] on p "Task" at bounding box center [756, 182] width 166 height 12
click at [685, 178] on p "Task" at bounding box center [756, 182] width 166 height 12
click at [689, 174] on div "Task" at bounding box center [744, 182] width 196 height 25
click at [682, 154] on p "Project" at bounding box center [756, 150] width 166 height 12
drag, startPoint x: 1243, startPoint y: 73, endPoint x: 1122, endPoint y: 81, distance: 121.3
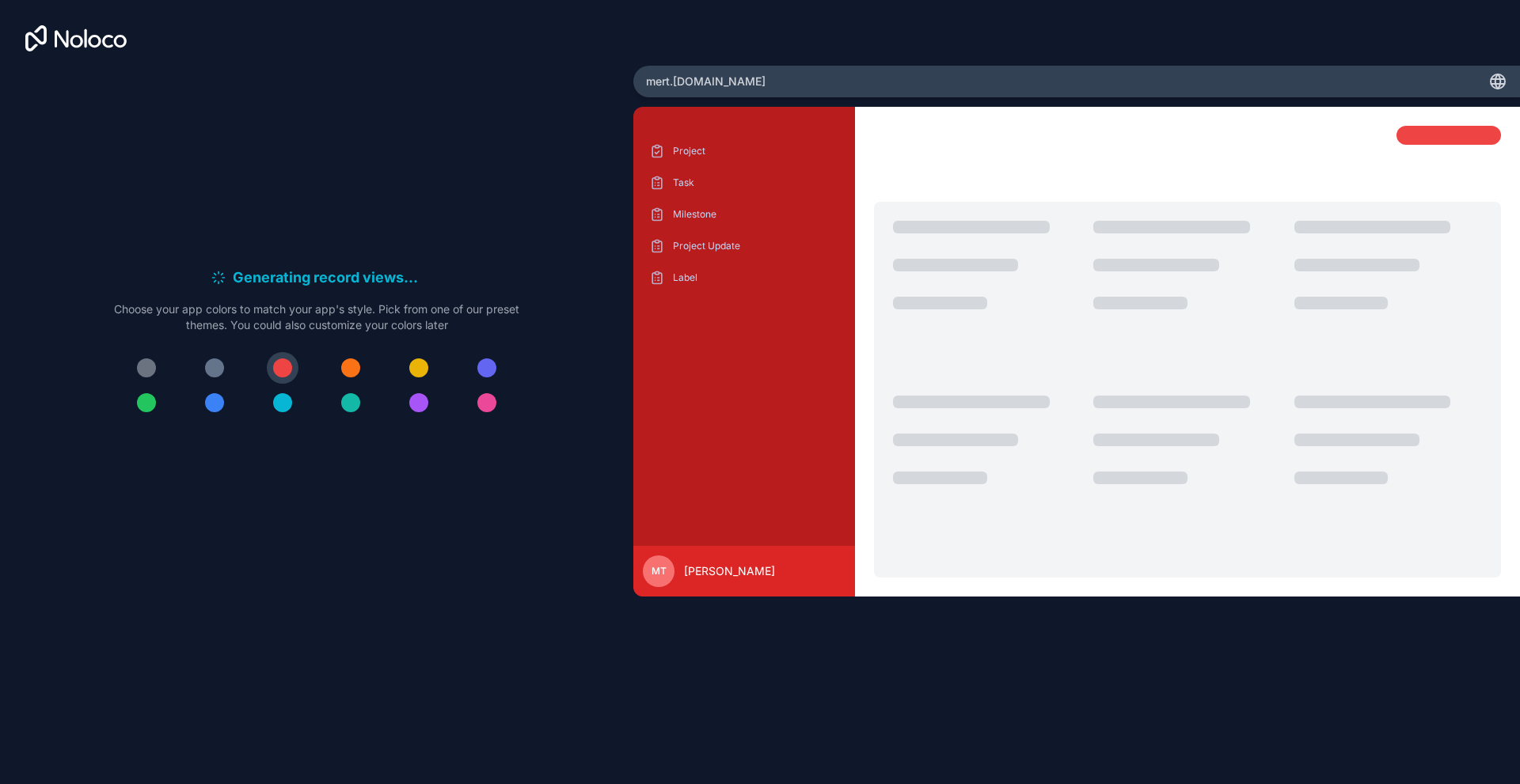
click at [1137, 80] on div "mert .[DOMAIN_NAME]" at bounding box center [1076, 81] width 887 height 32
click at [716, 82] on span "mert .[DOMAIN_NAME]" at bounding box center [705, 81] width 119 height 16
click at [717, 89] on span "mert .[DOMAIN_NAME]" at bounding box center [705, 81] width 119 height 16
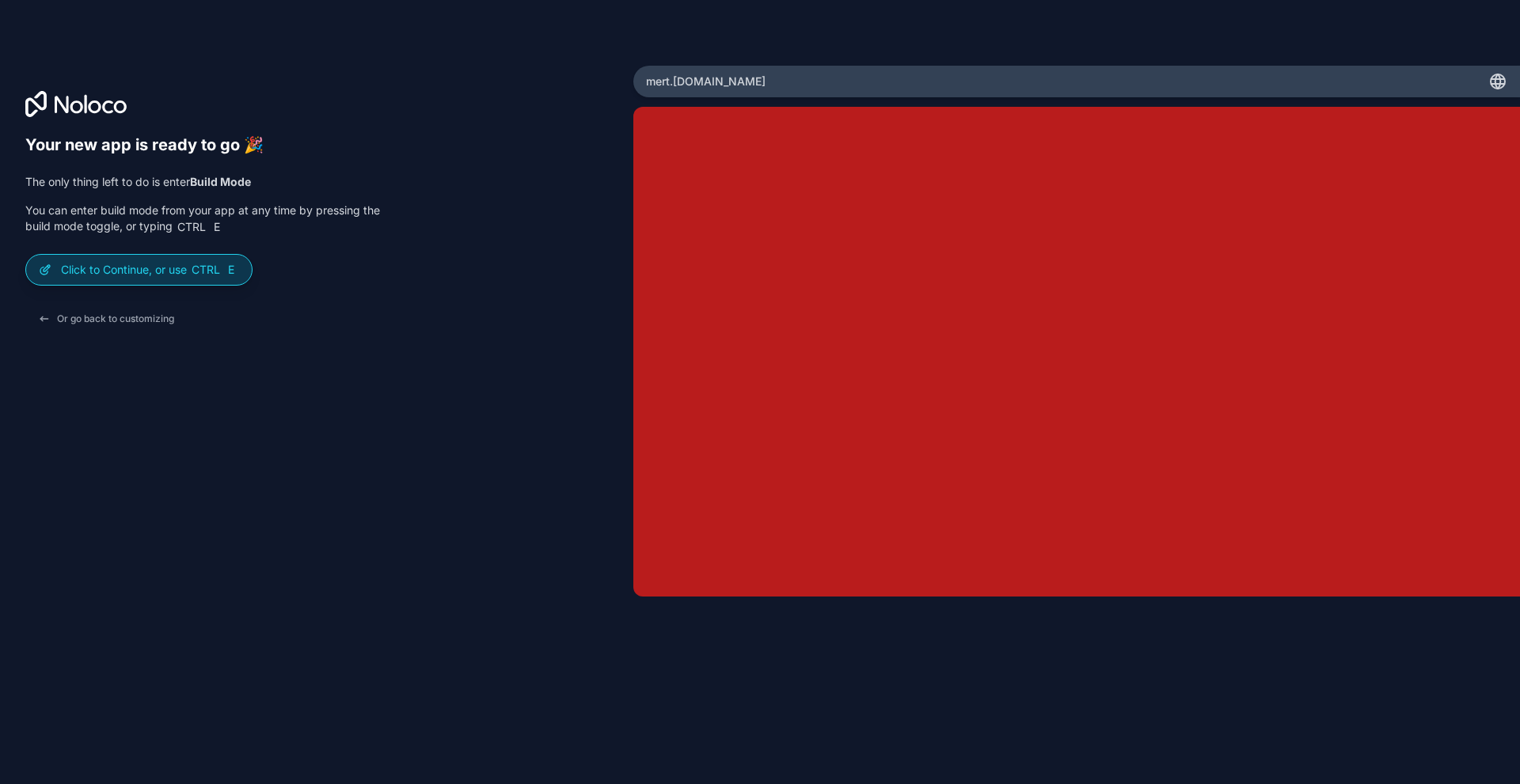
click at [216, 270] on span "Ctrl" at bounding box center [206, 270] width 32 height 14
